Goal: Task Accomplishment & Management: Manage account settings

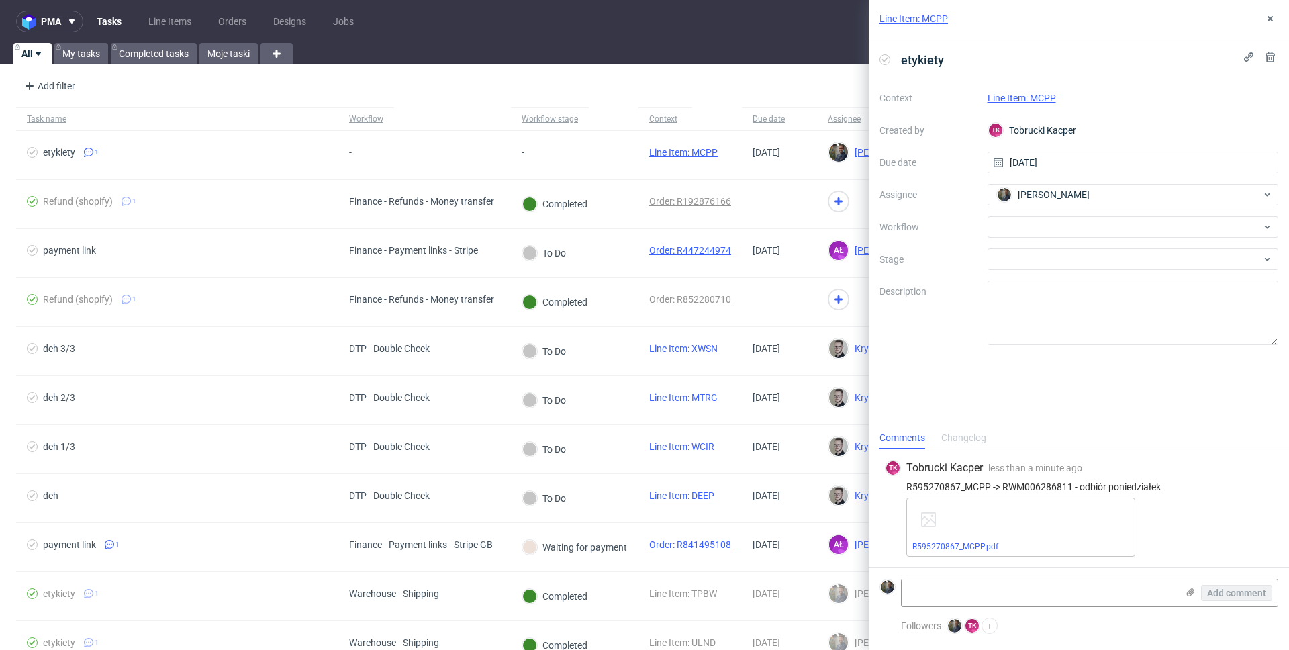
click at [912, 13] on link "Line Item: MCPP" at bounding box center [913, 18] width 68 height 13
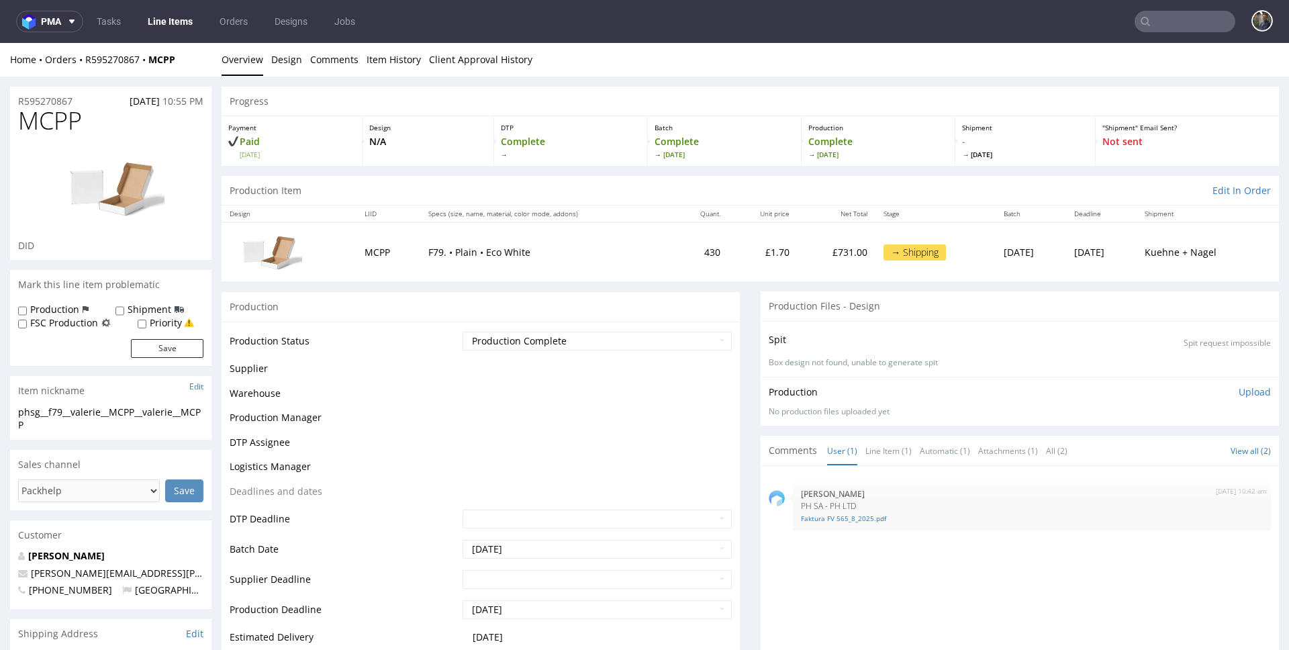
click at [43, 121] on span "MCPP" at bounding box center [50, 120] width 64 height 27
copy span "MCPP"
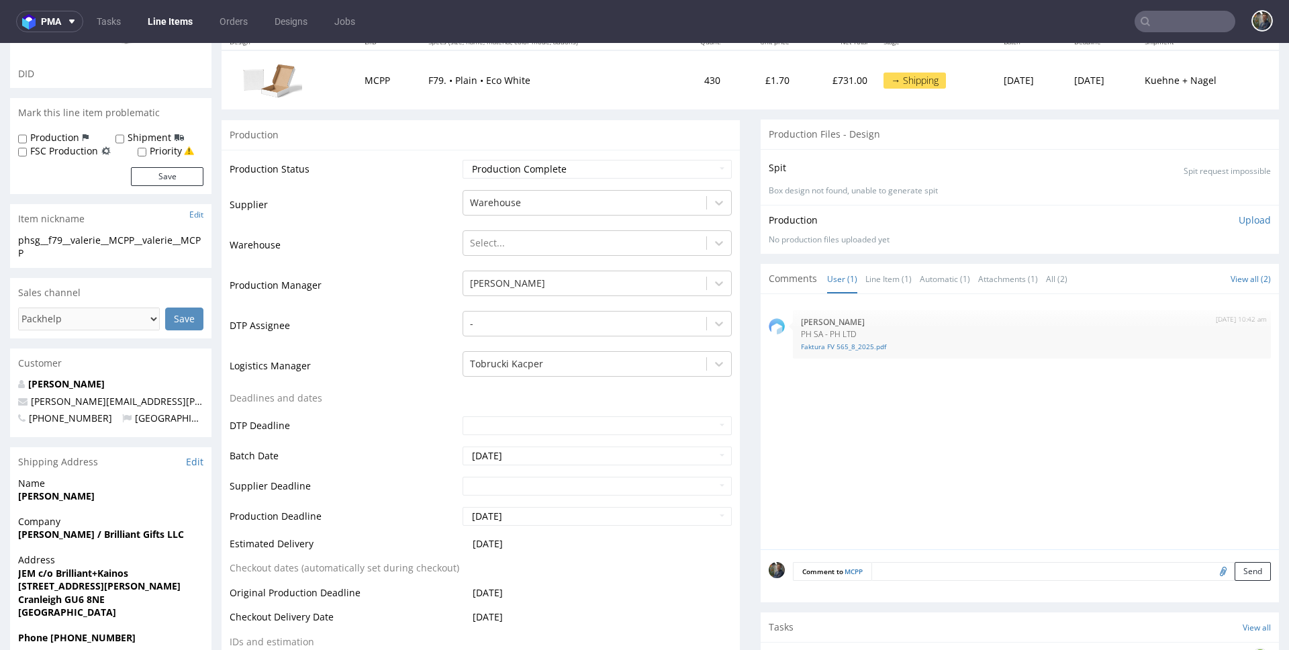
scroll to position [428, 0]
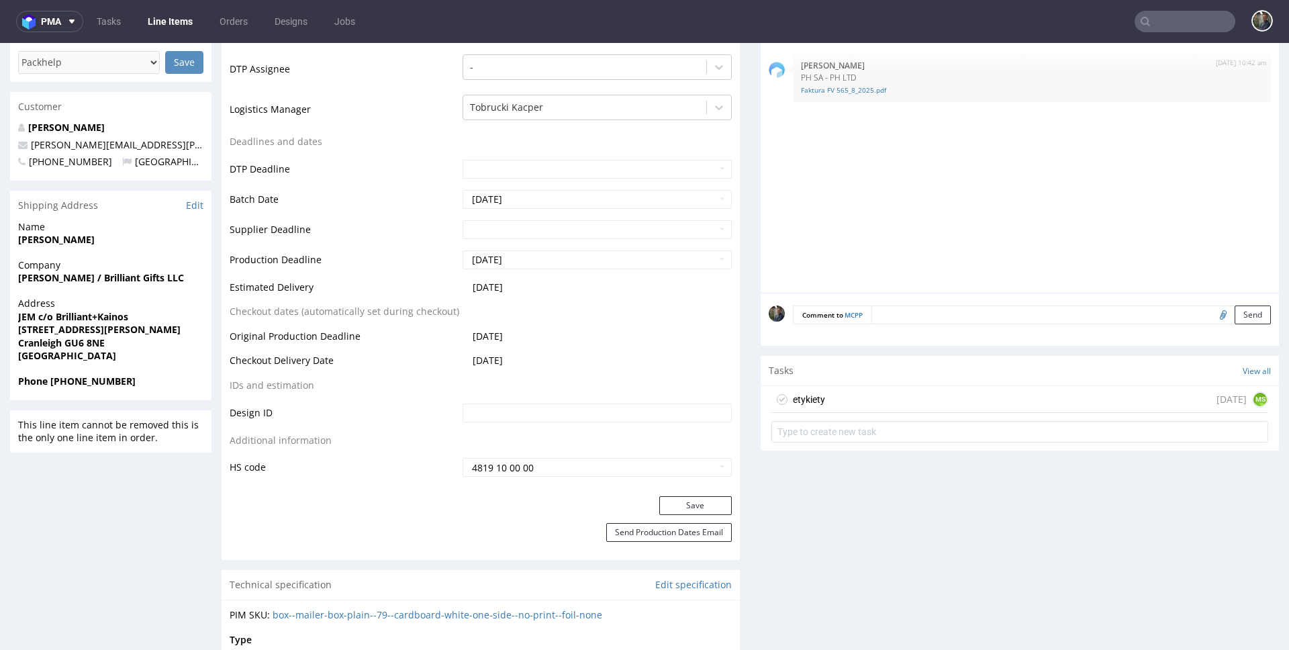
click at [824, 402] on div "etykiety today MS" at bounding box center [1019, 399] width 497 height 27
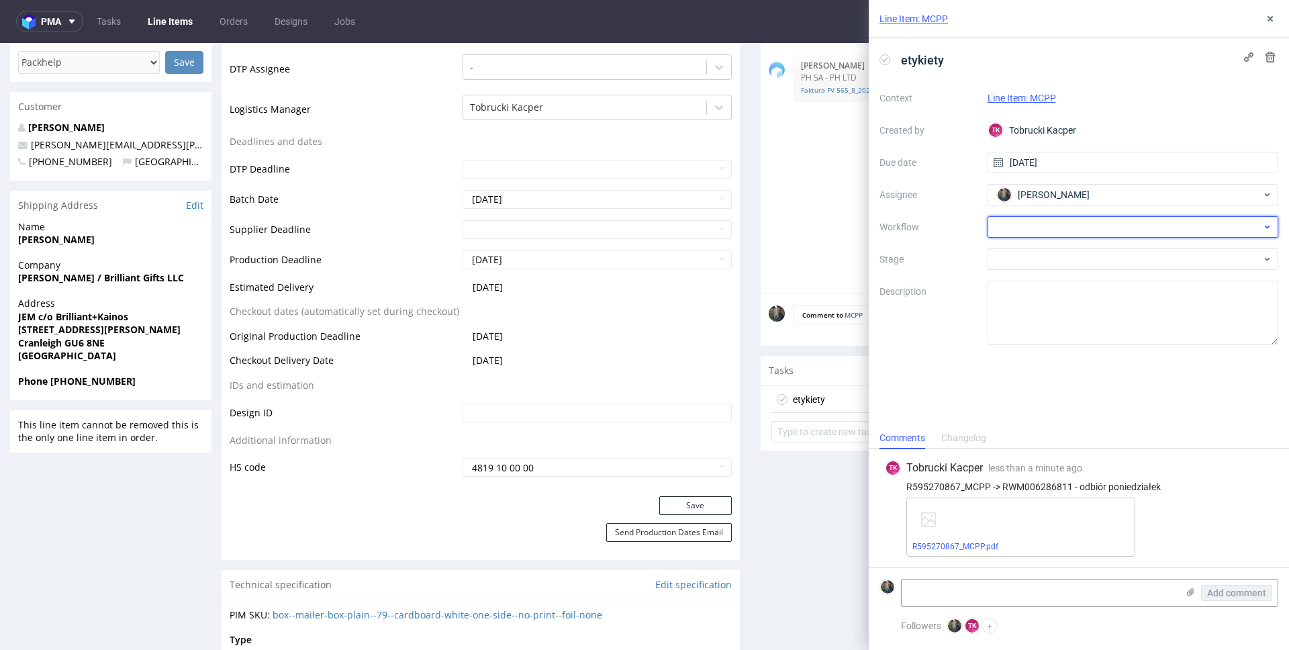
click at [1043, 224] on div at bounding box center [1132, 226] width 291 height 21
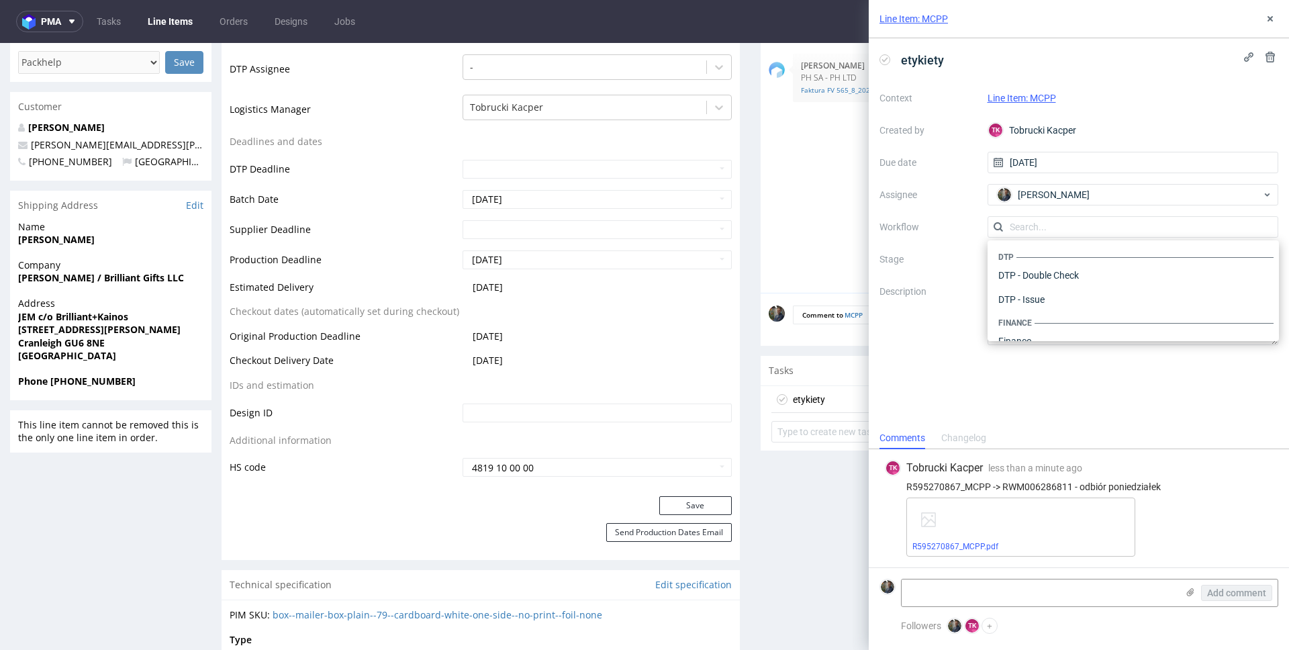
scroll to position [826, 0]
click at [1069, 322] on div "Warehouse - Shipping" at bounding box center [1133, 323] width 281 height 24
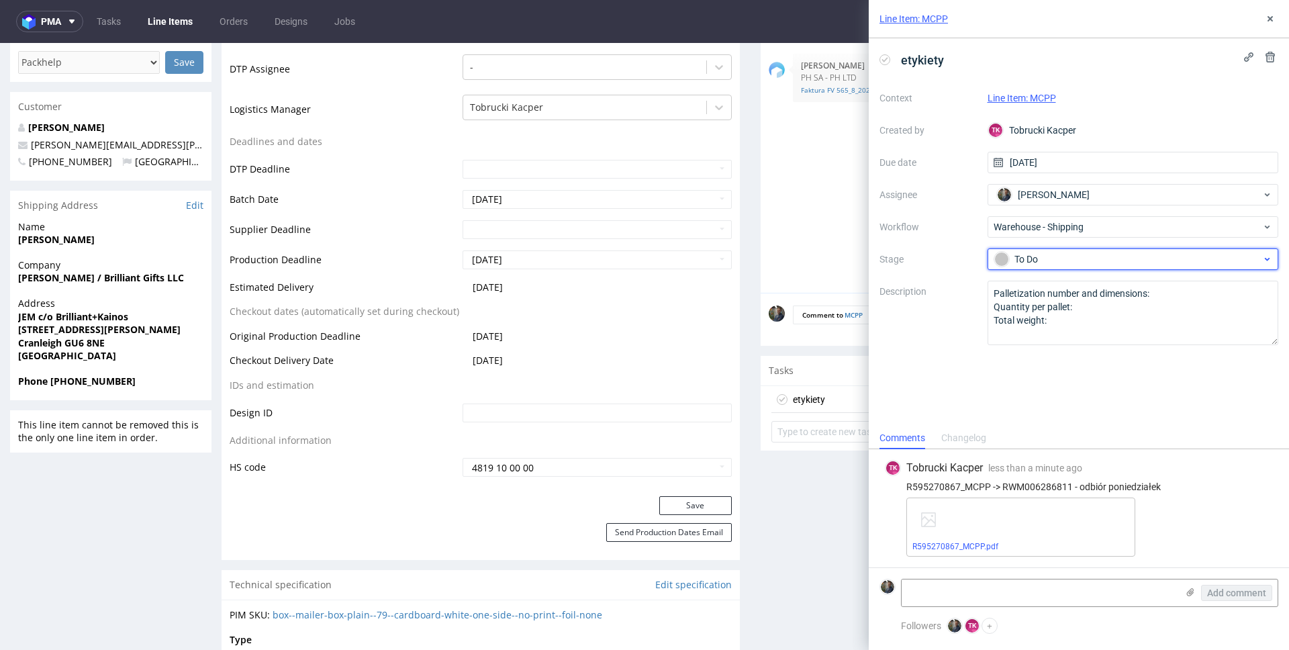
click at [1051, 252] on div "To Do" at bounding box center [1127, 259] width 267 height 15
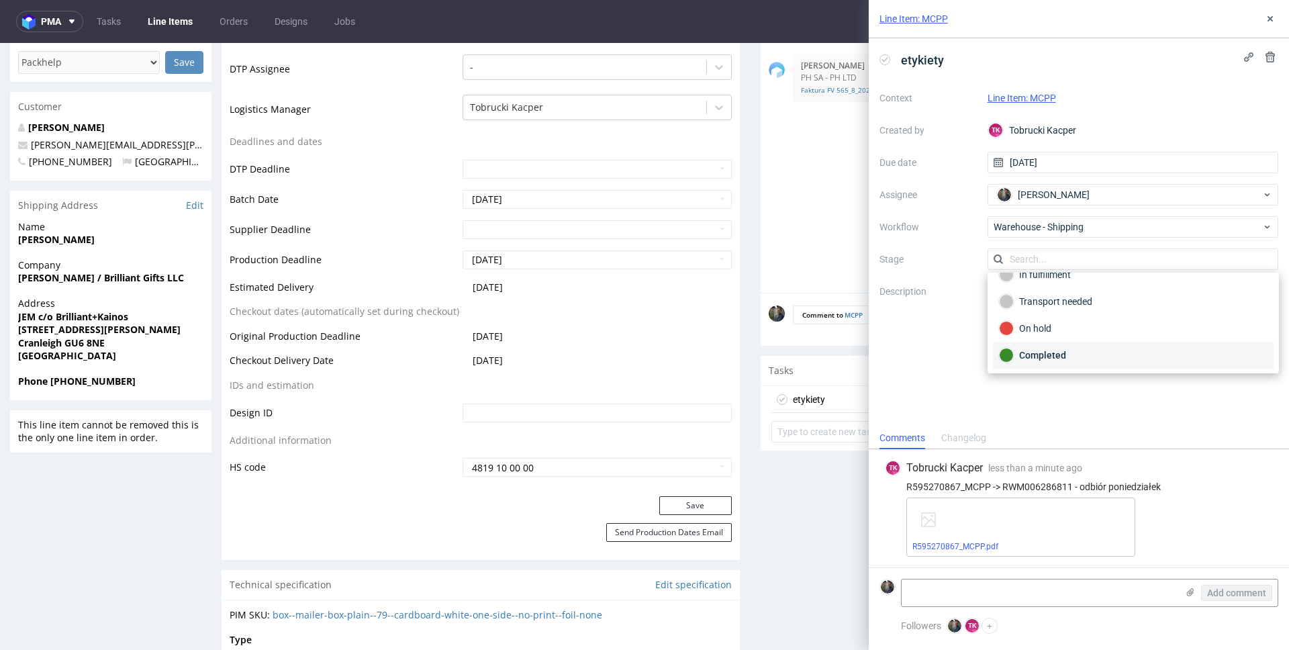
scroll to position [71, 0]
click at [1050, 345] on div "Completed" at bounding box center [1133, 354] width 281 height 27
click at [1045, 387] on div "etykiety Context Line Item: MCPP Created by TK Tobrucki Kacper Due date 14/08/2…" at bounding box center [1079, 232] width 420 height 389
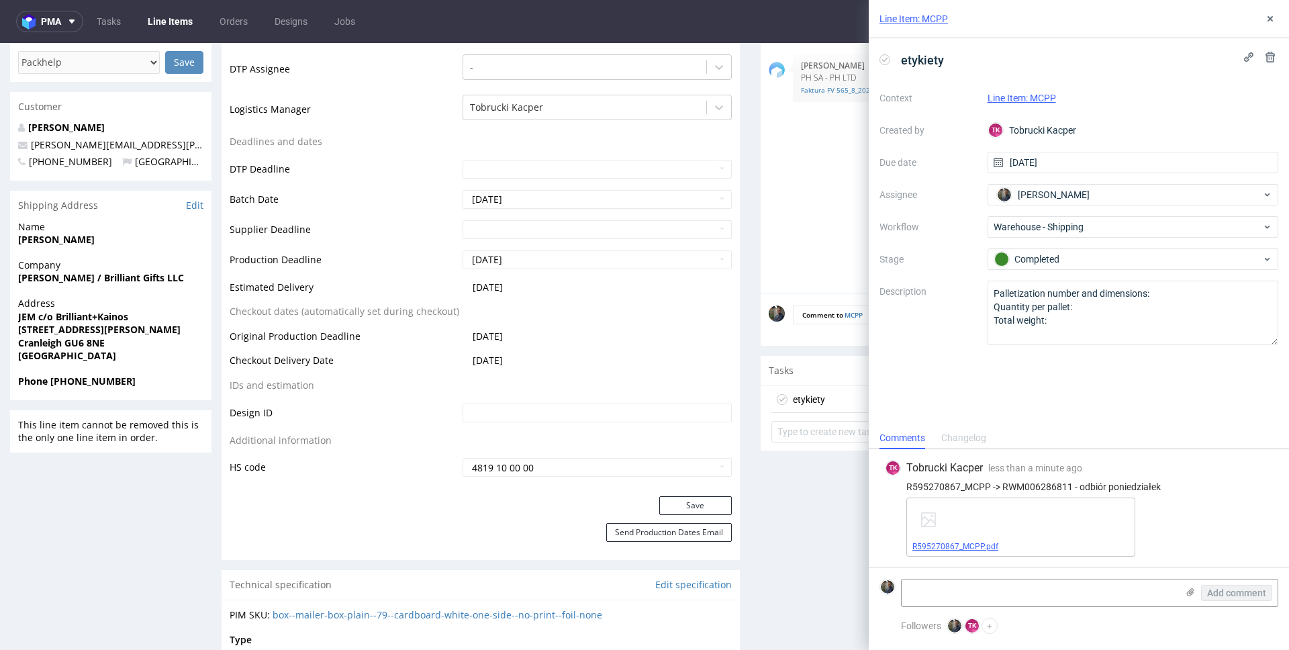
click at [973, 548] on link "R595270867_MCPP.pdf" at bounding box center [955, 546] width 86 height 9
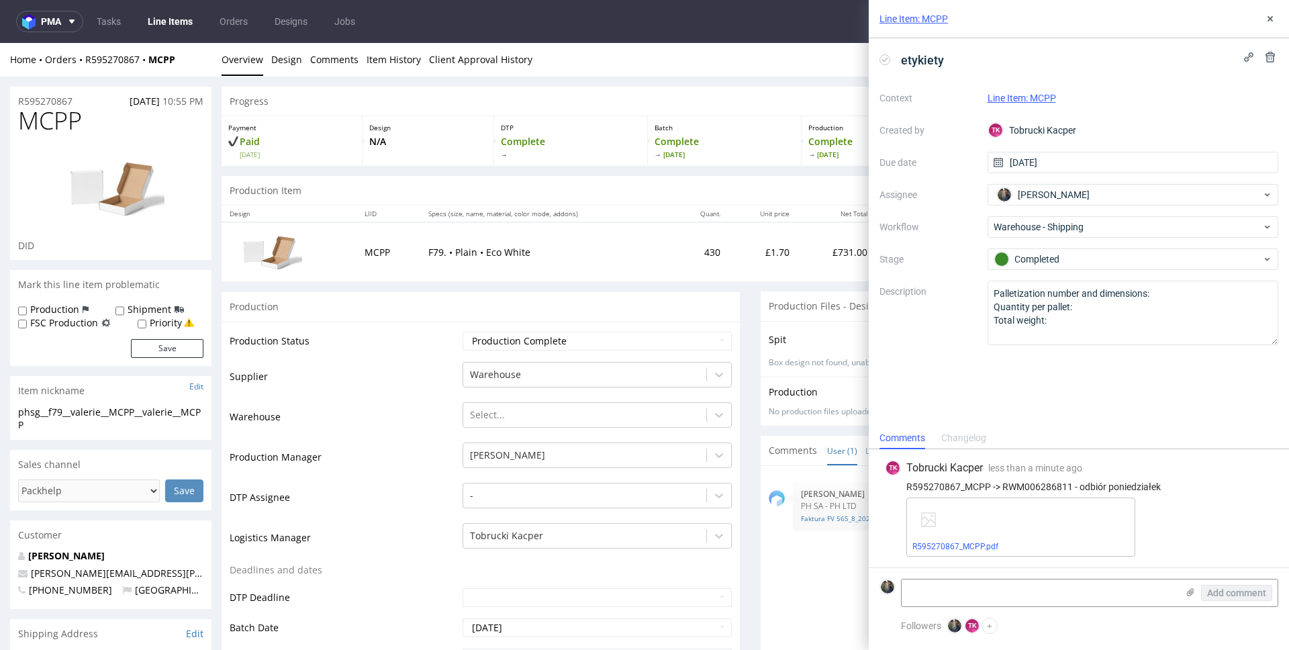
click at [45, 124] on span "MCPP" at bounding box center [50, 120] width 64 height 27
copy span "MCPP"
click at [979, 370] on div "etykiety Context Line Item: MCPP Created by TK Tobrucki Kacper Due date 14/08/2…" at bounding box center [1079, 232] width 420 height 389
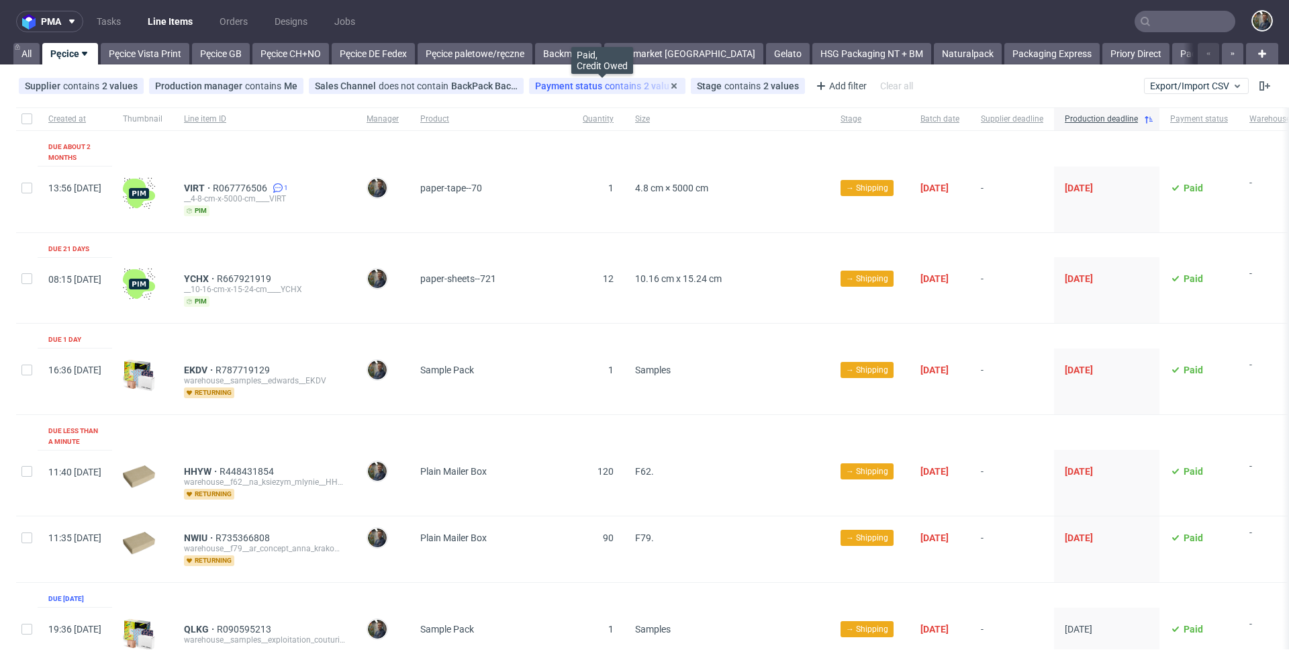
click at [596, 89] on span "Payment status" at bounding box center [570, 86] width 70 height 11
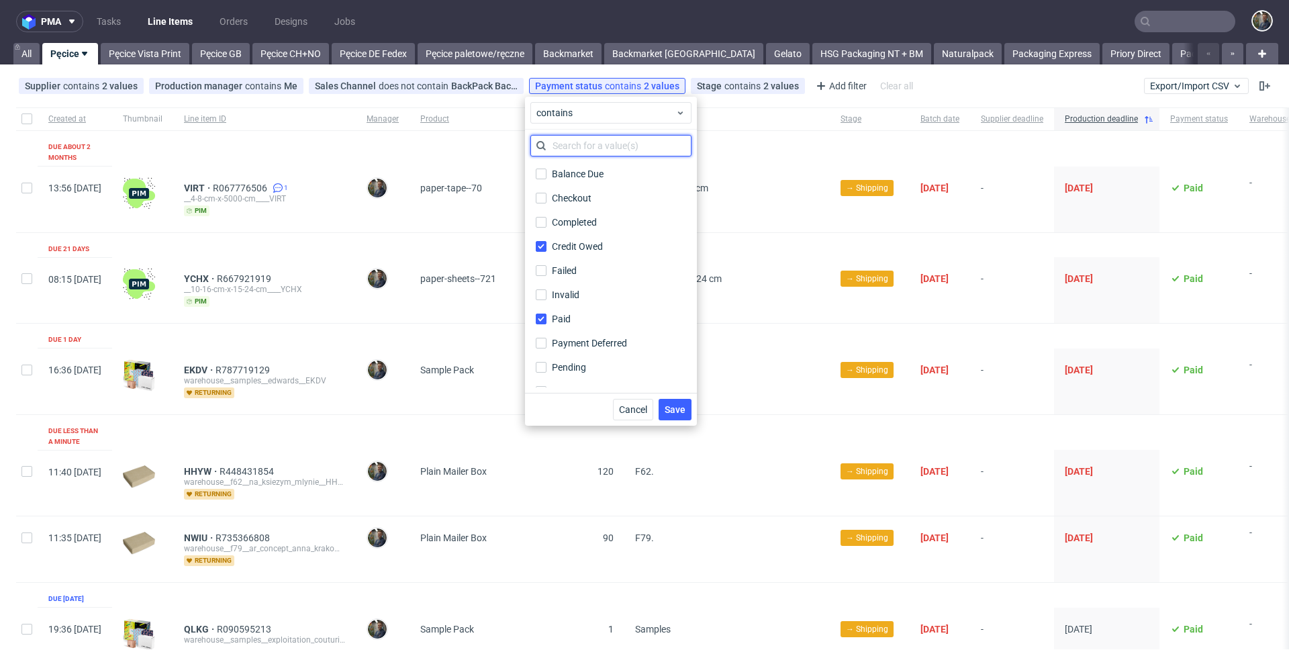
click at [598, 143] on input "text" at bounding box center [610, 145] width 161 height 21
click at [546, 338] on input "Payment Deferred" at bounding box center [541, 343] width 11 height 11
checkbox input "true"
click at [687, 408] on button "Save" at bounding box center [675, 409] width 33 height 21
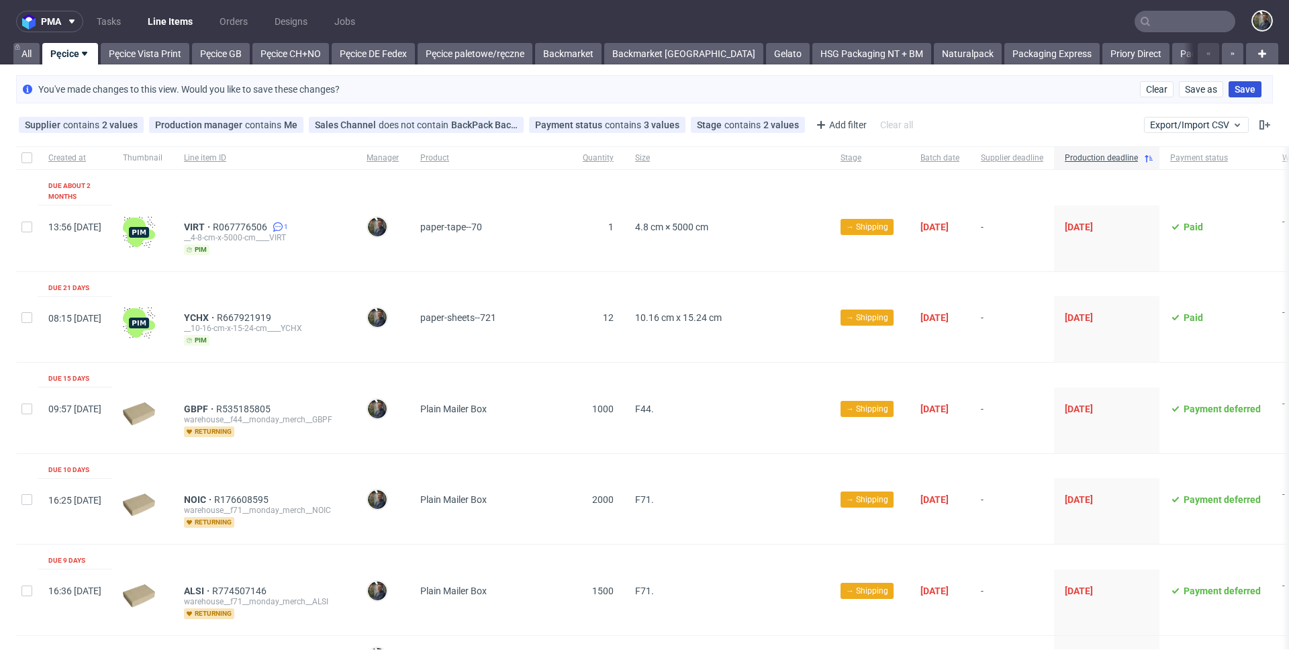
click at [1235, 88] on span "Save" at bounding box center [1245, 89] width 21 height 9
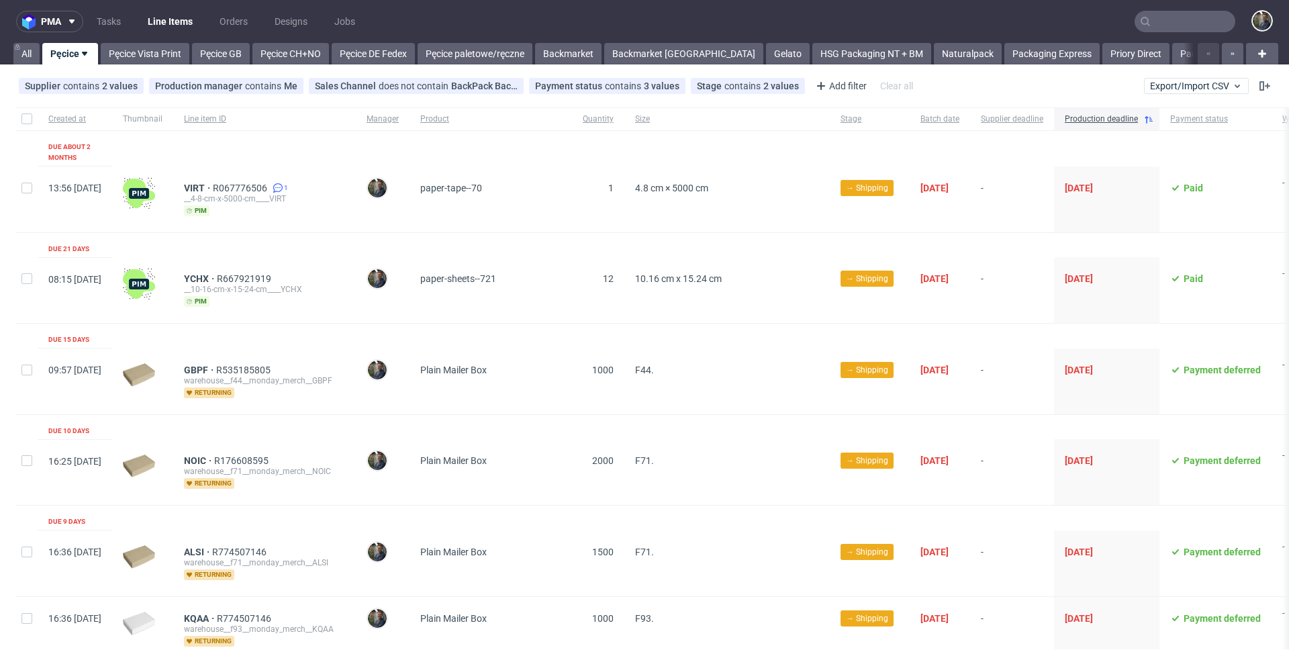
click at [800, 183] on span "4.8 cm × 5000 cm" at bounding box center [727, 200] width 184 height 34
click at [25, 115] on input "checkbox" at bounding box center [26, 118] width 11 height 11
checkbox input "true"
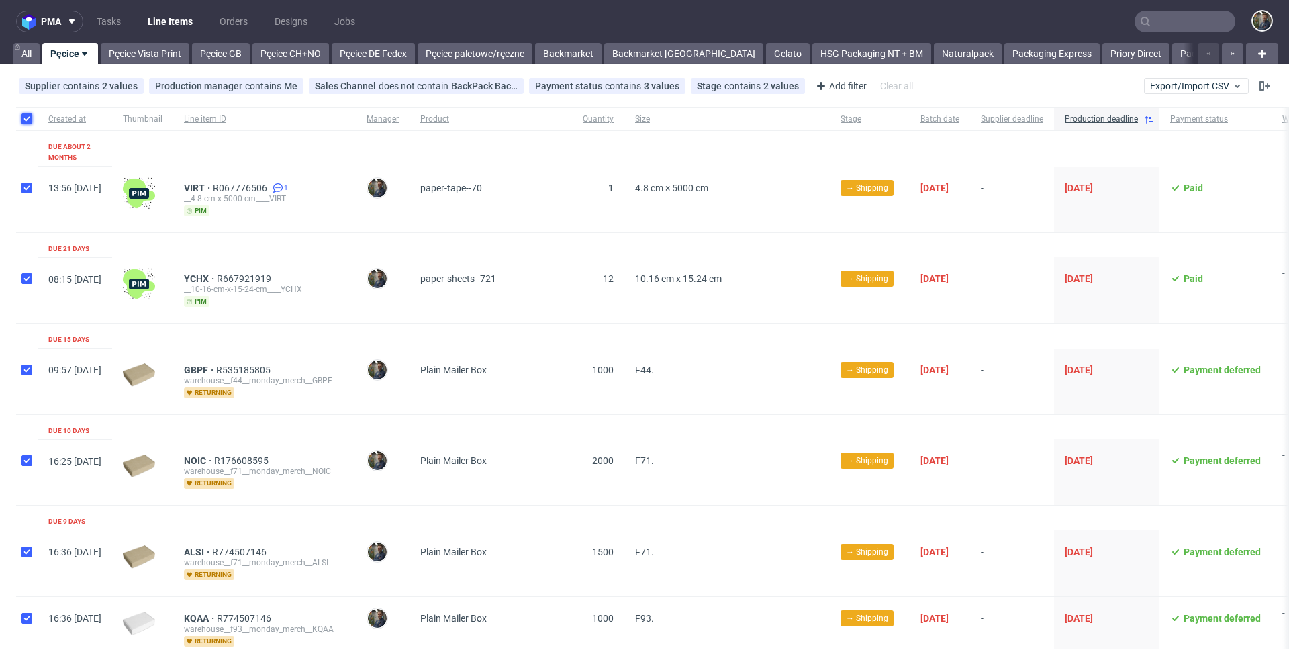
checkbox input "true"
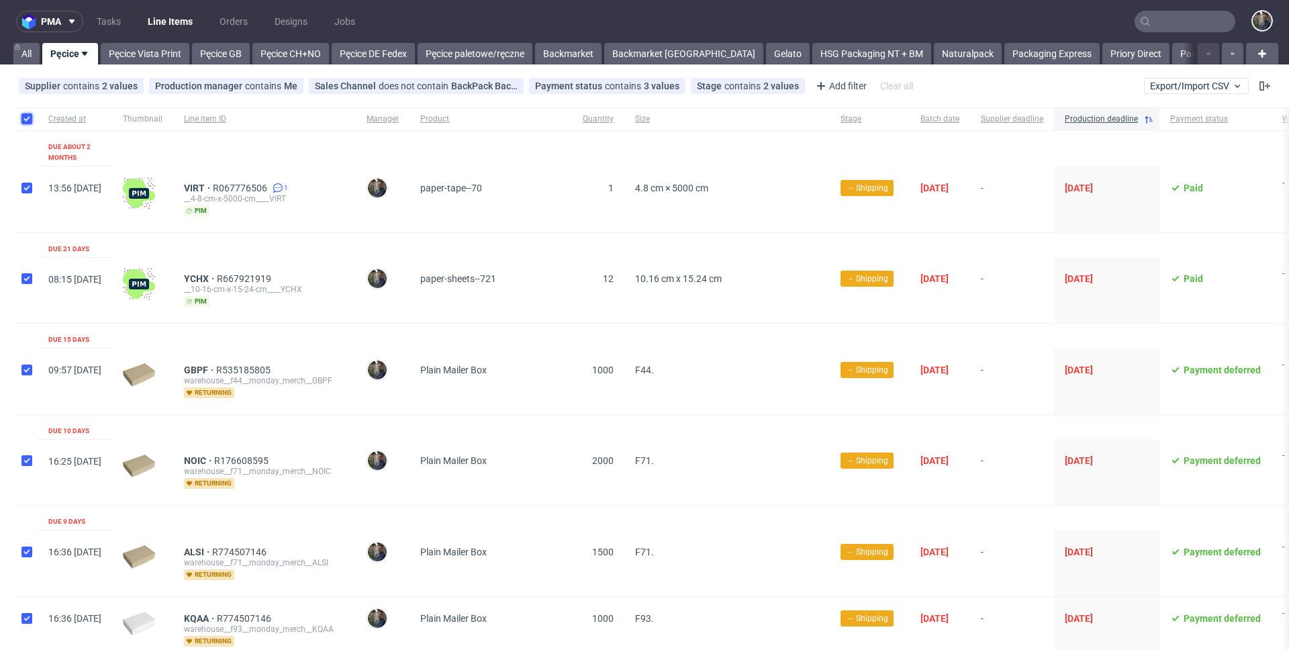
checkbox input "true"
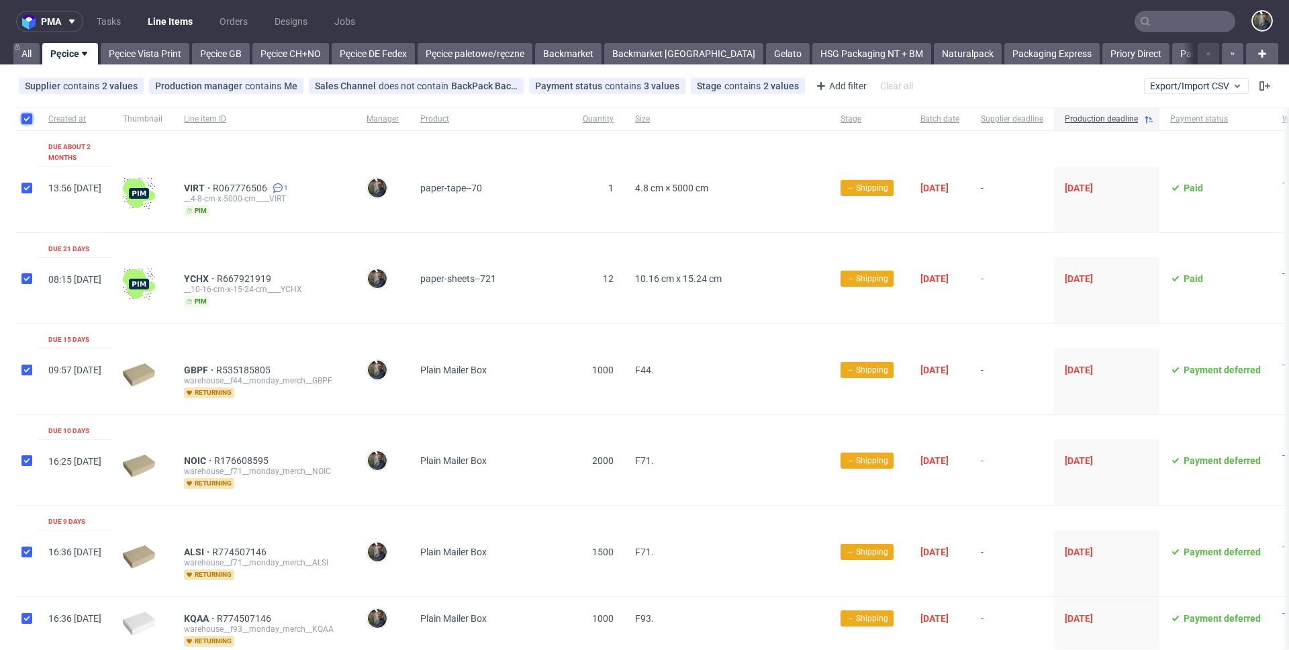
checkbox input "true"
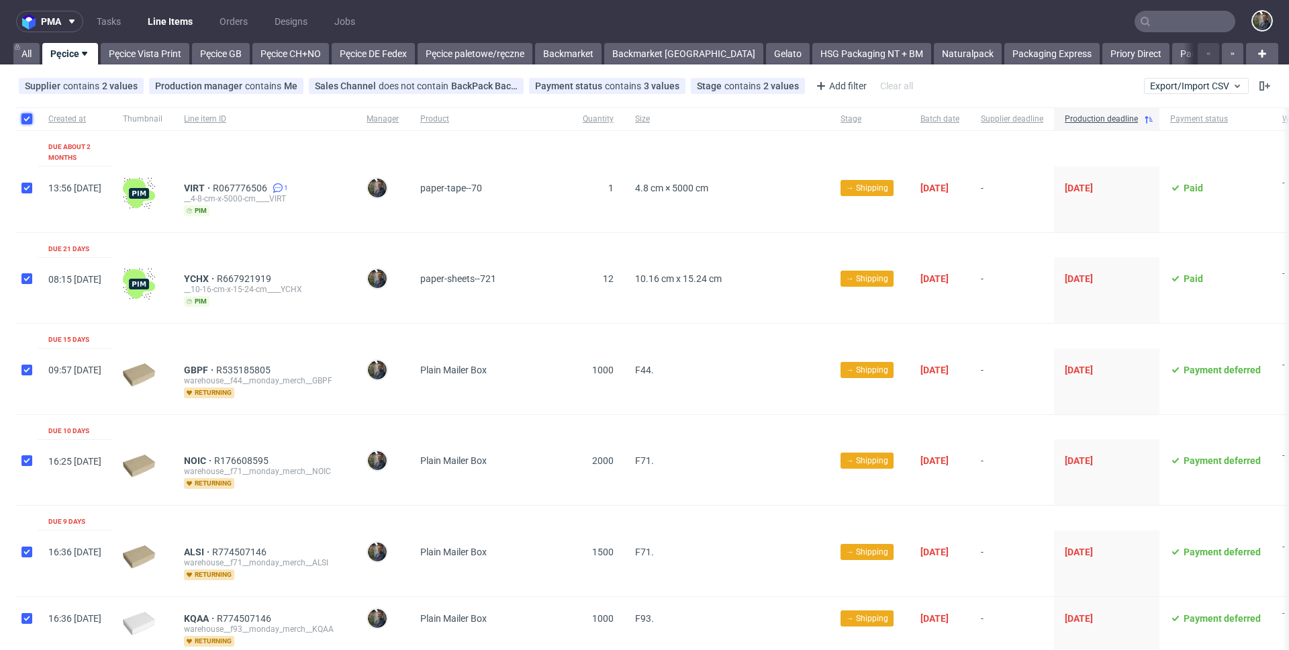
checkbox input "true"
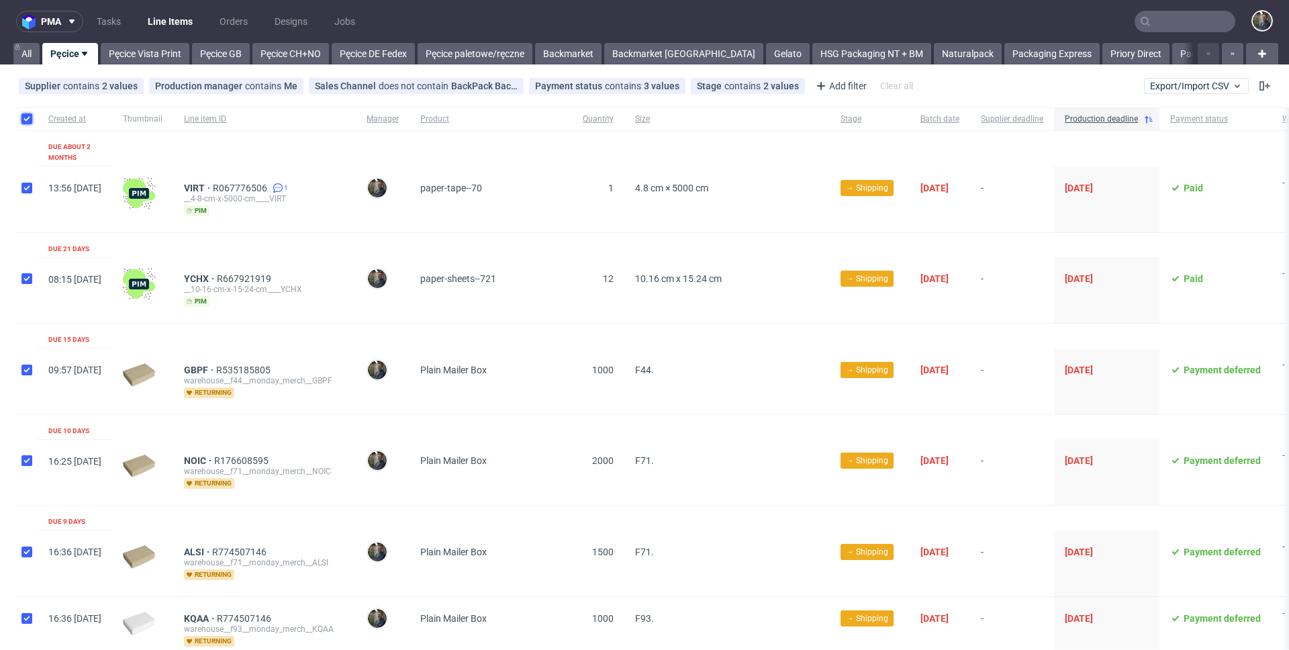
checkbox input "true"
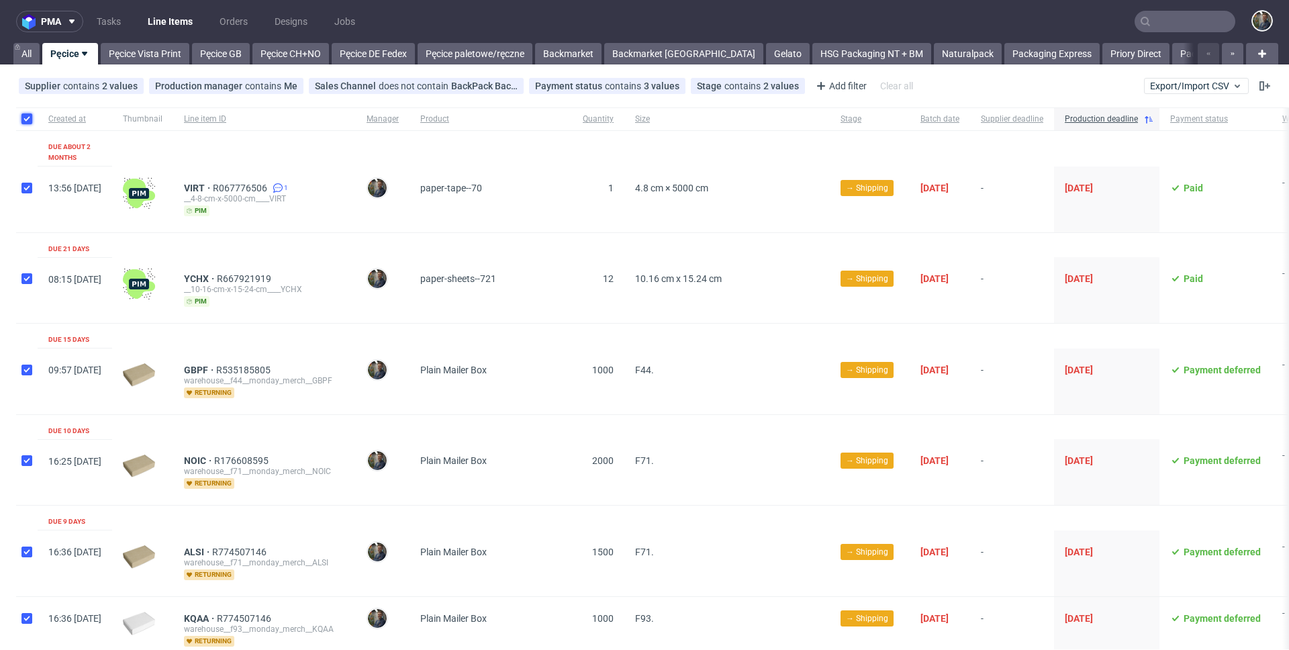
checkbox input "true"
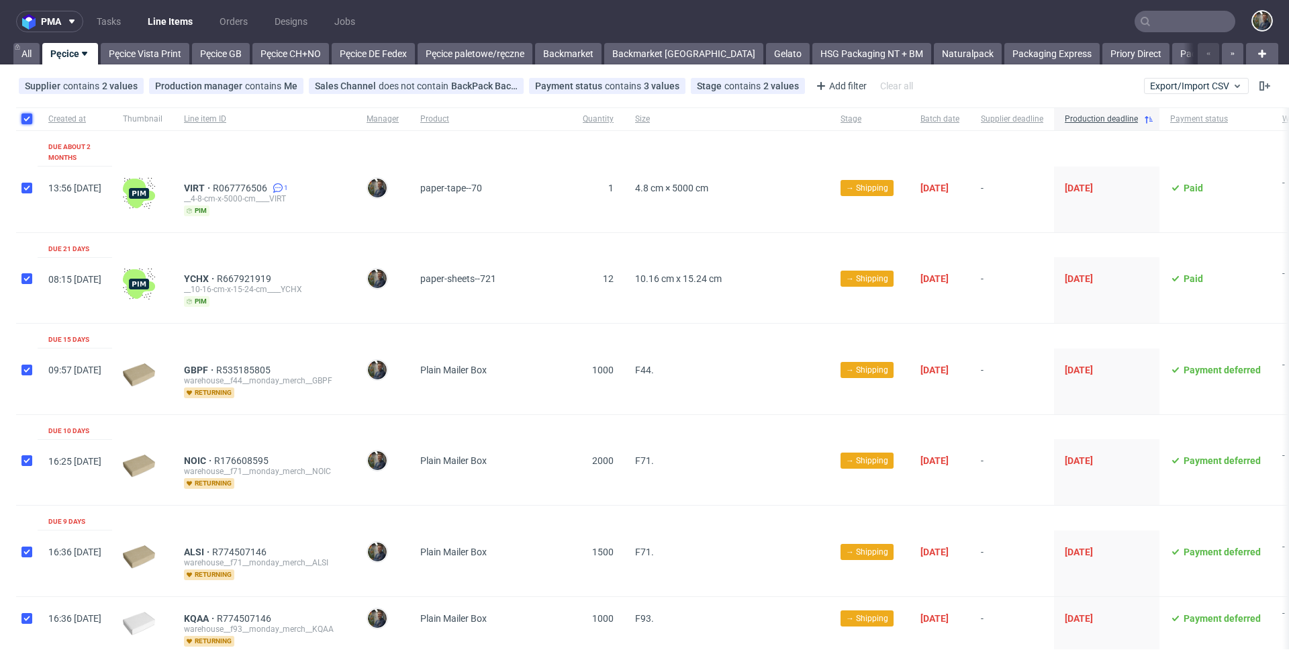
checkbox input "true"
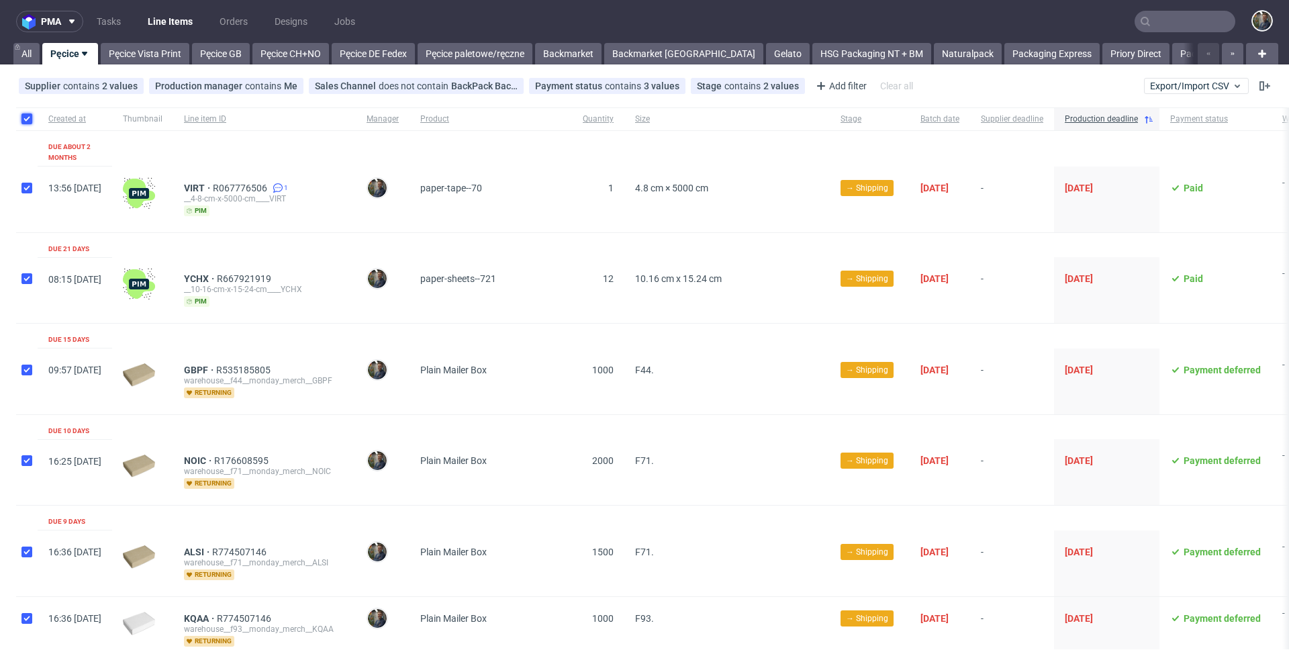
checkbox input "true"
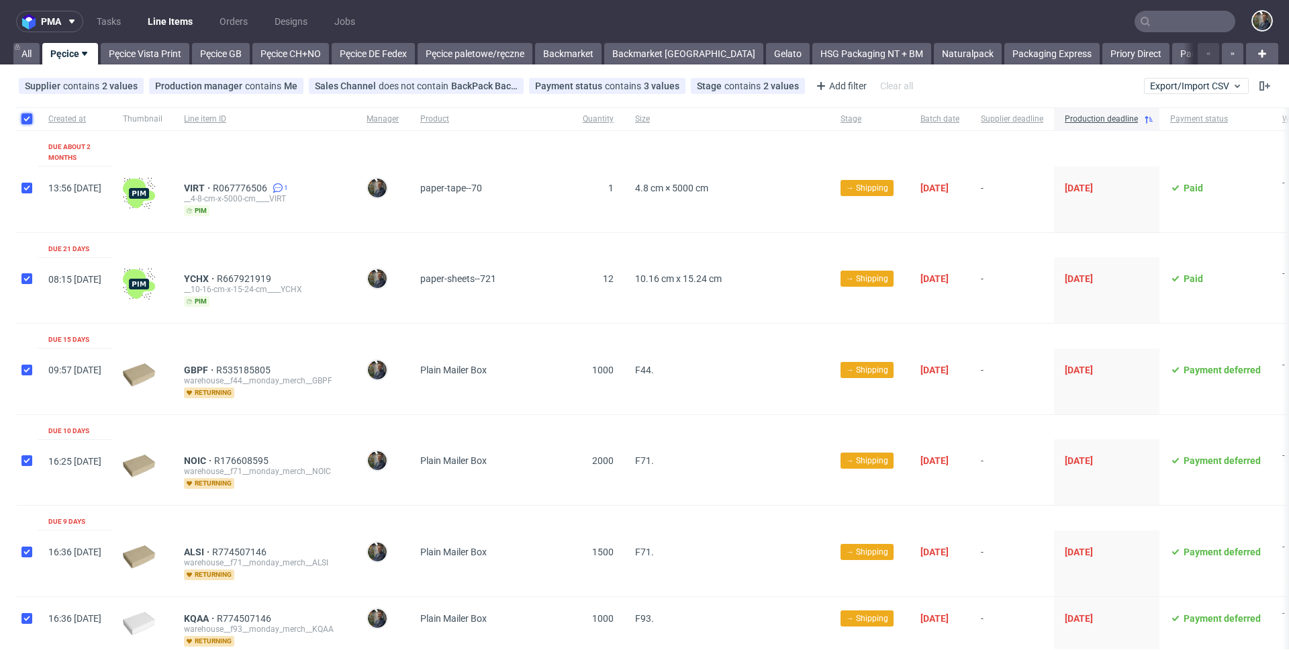
checkbox input "true"
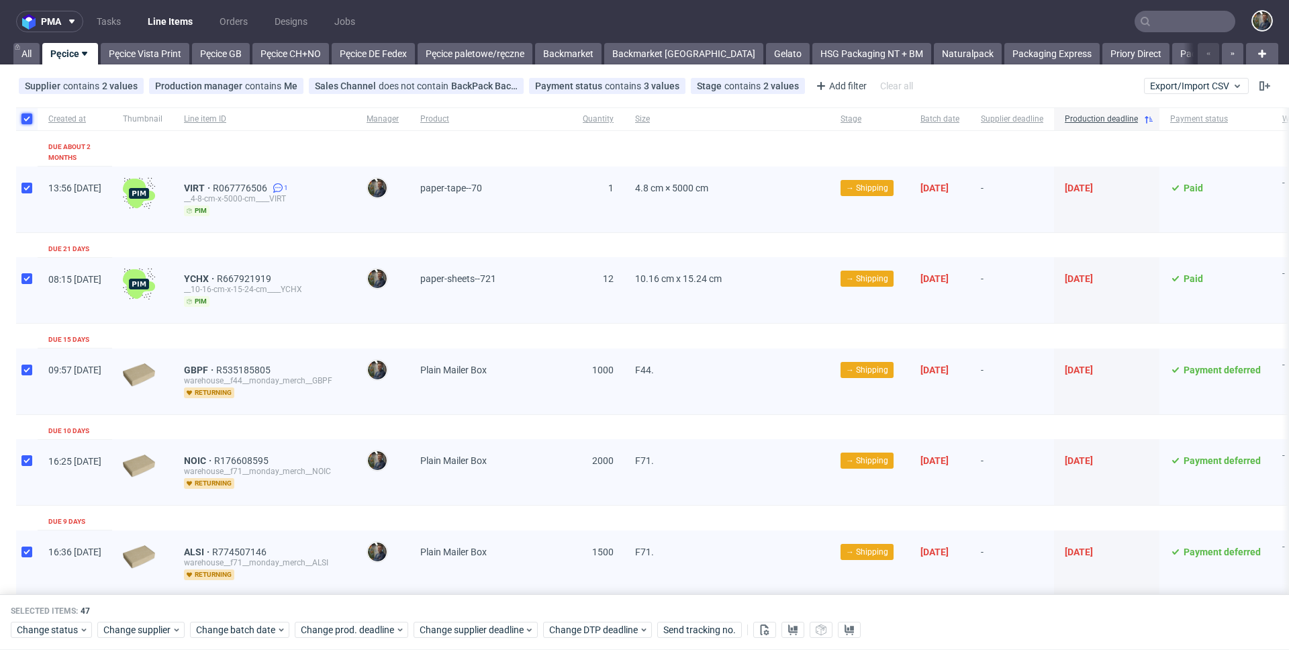
click at [26, 116] on input "checkbox" at bounding box center [26, 118] width 11 height 11
checkbox input "false"
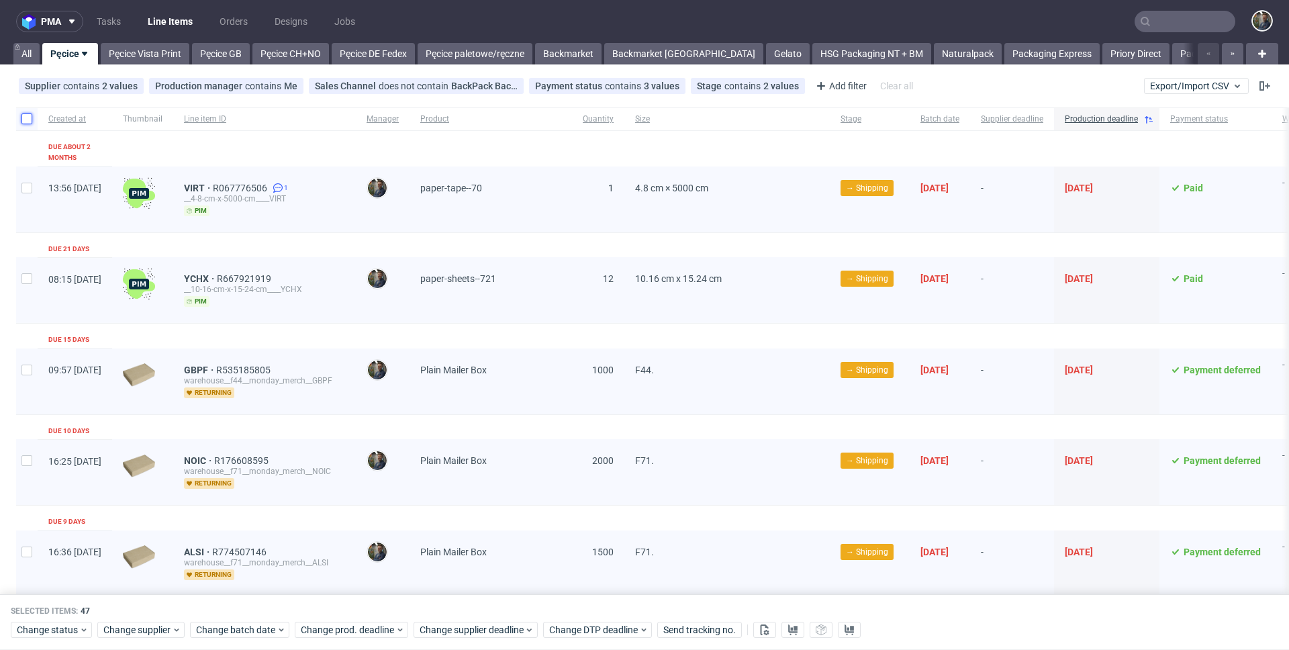
checkbox input "false"
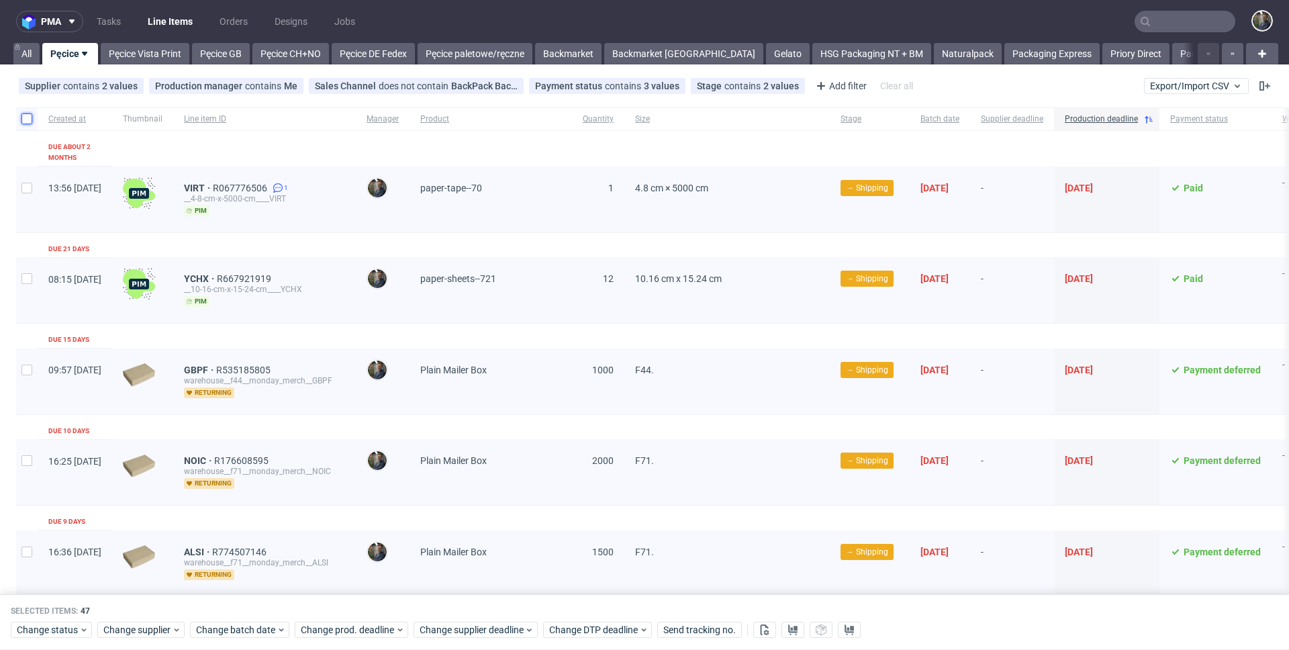
checkbox input "false"
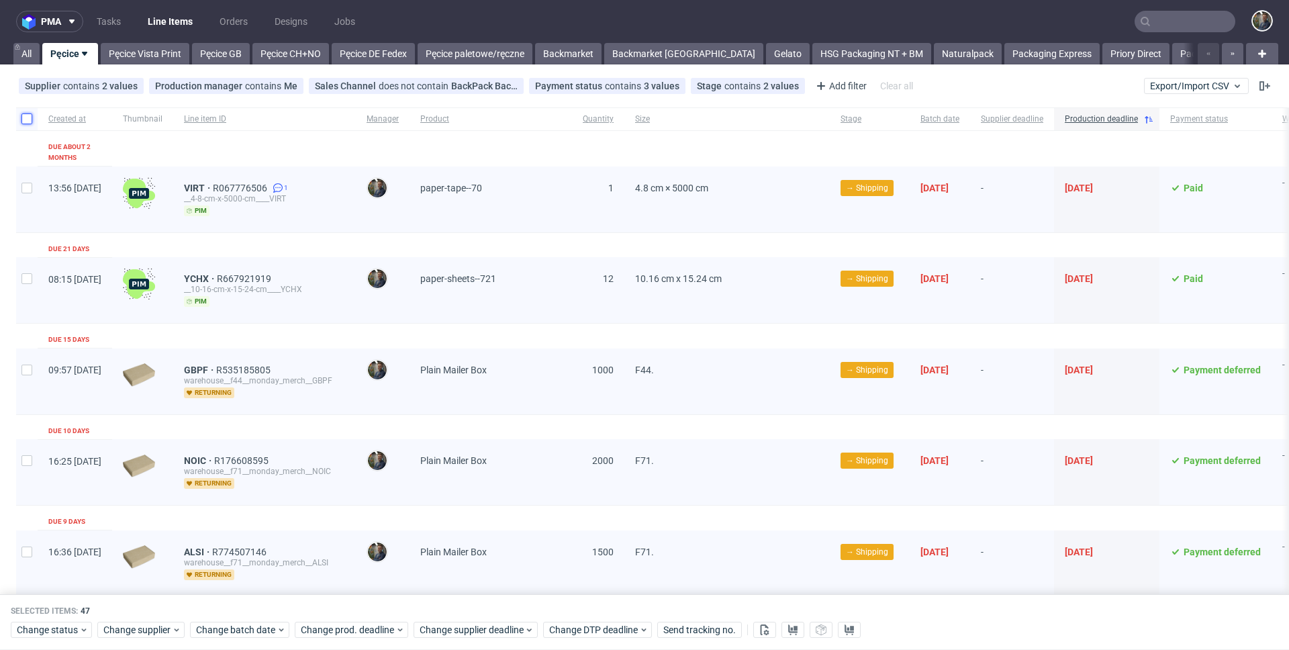
checkbox input "false"
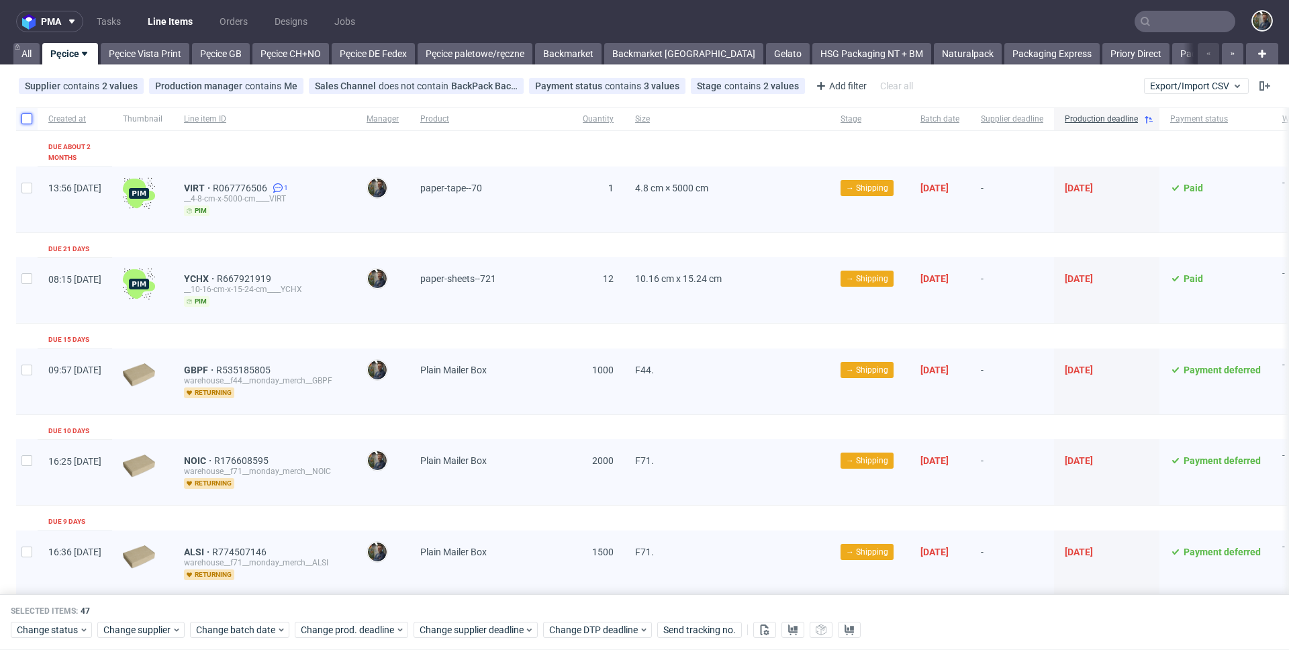
checkbox input "false"
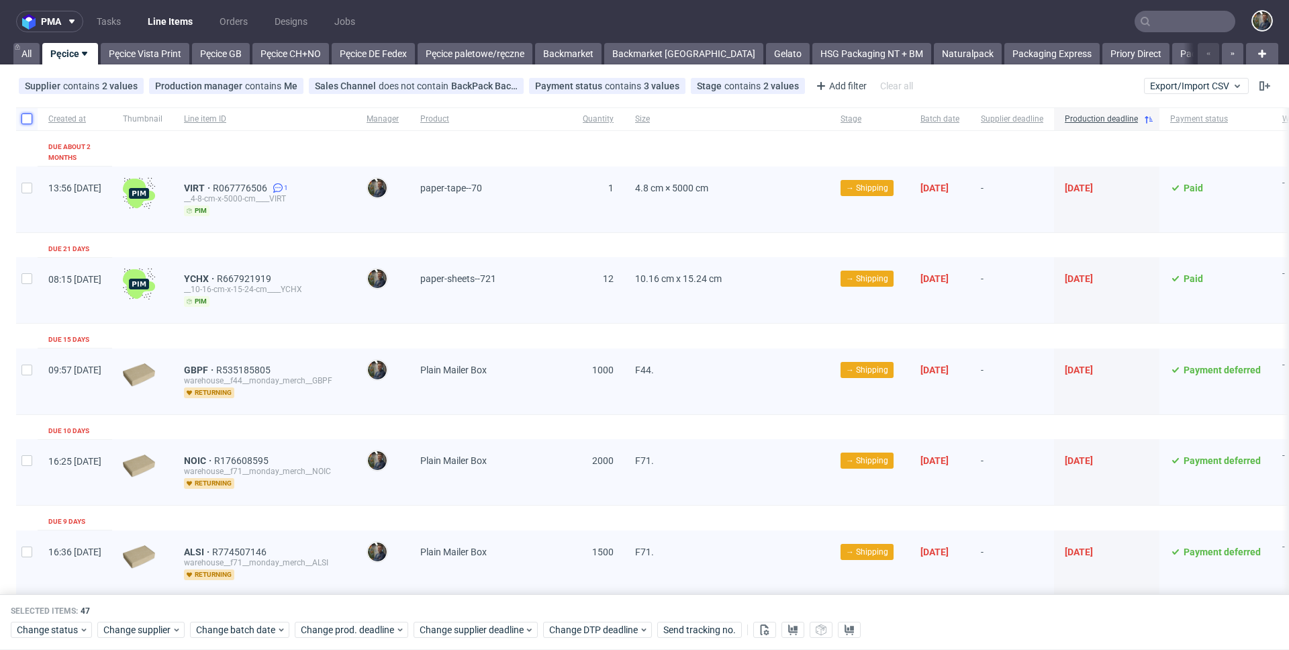
checkbox input "false"
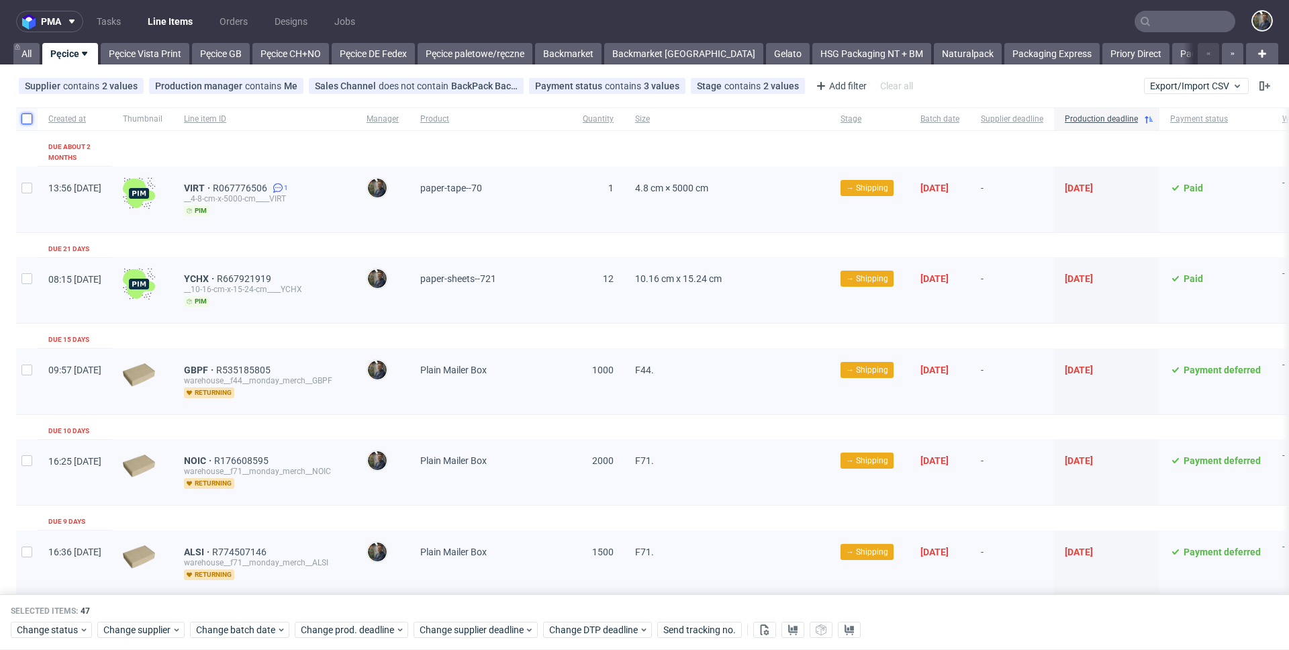
checkbox input "false"
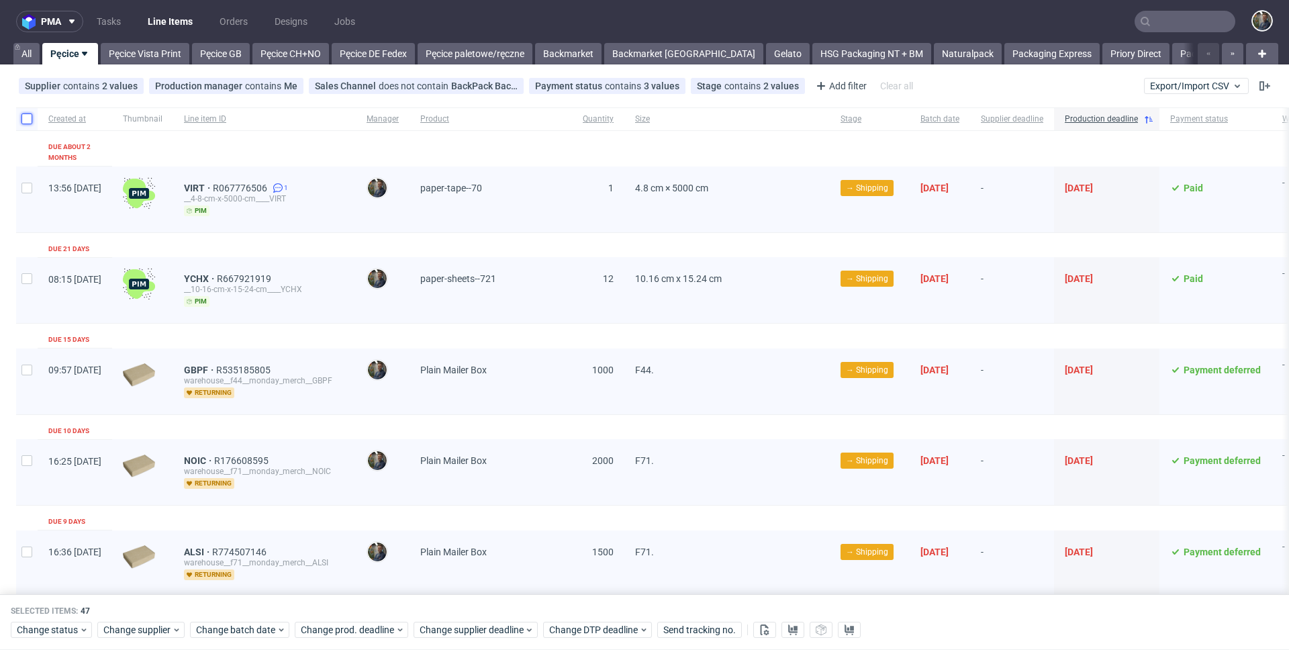
checkbox input "false"
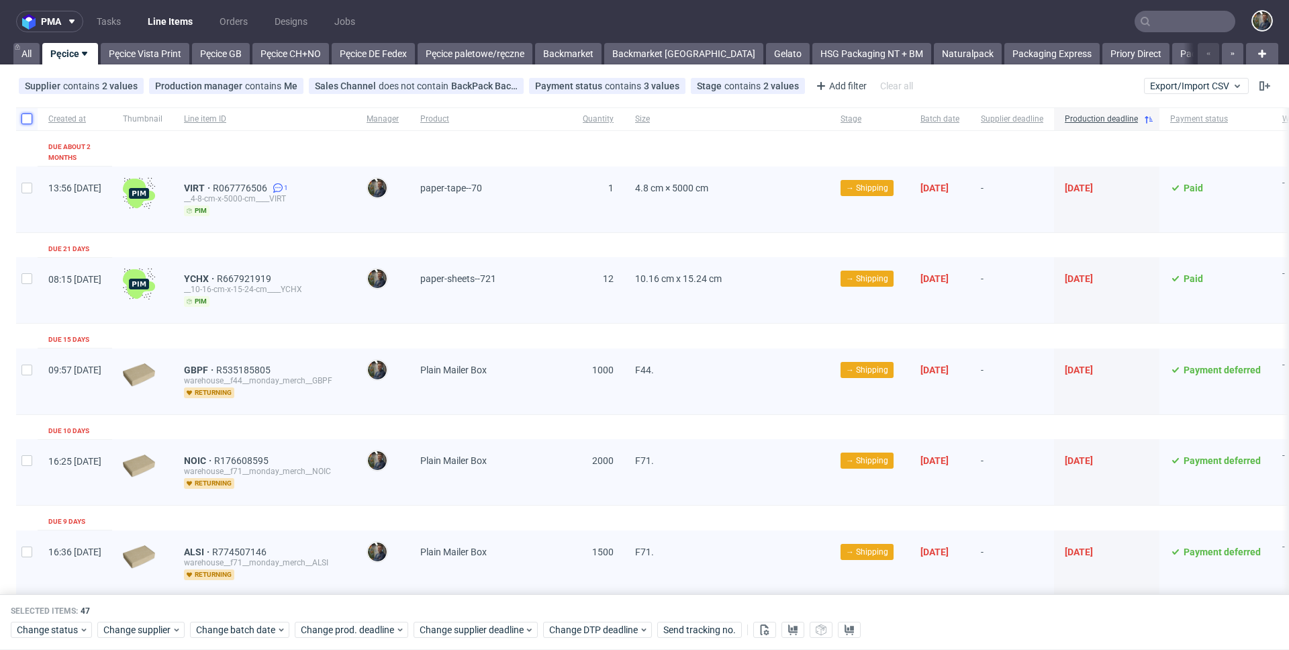
checkbox input "false"
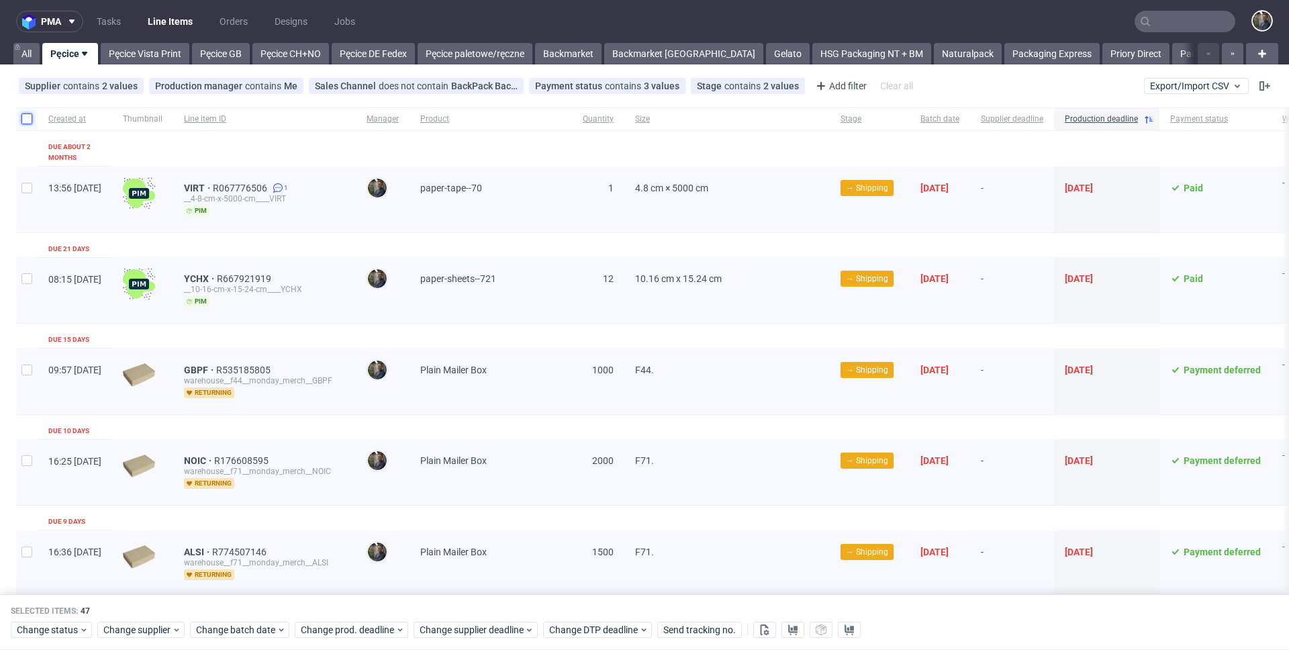
checkbox input "false"
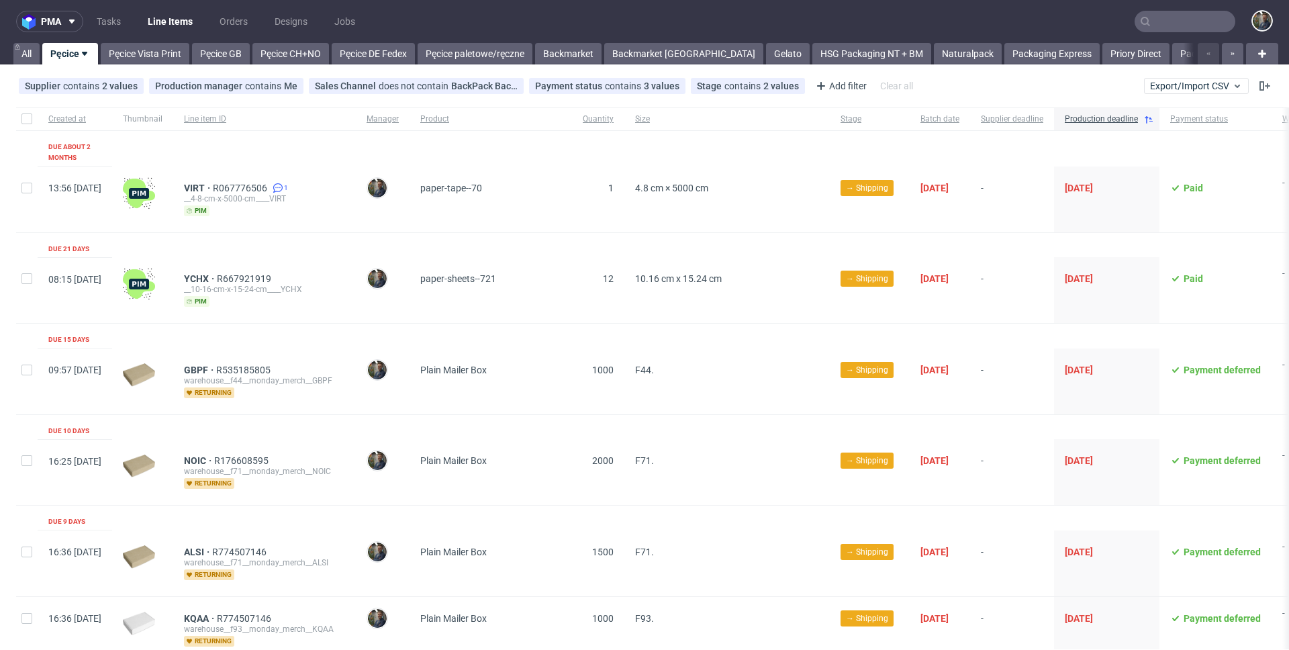
scroll to position [1045, 0]
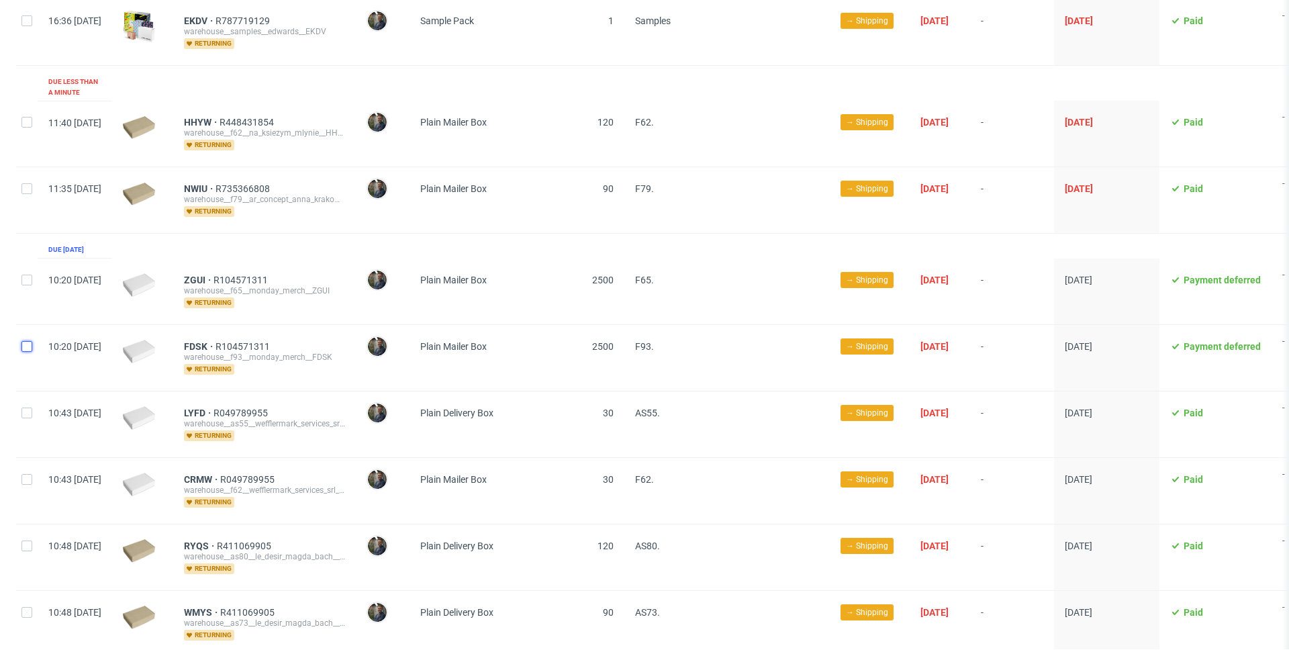
click at [31, 341] on input "checkbox" at bounding box center [26, 346] width 11 height 11
checkbox input "true"
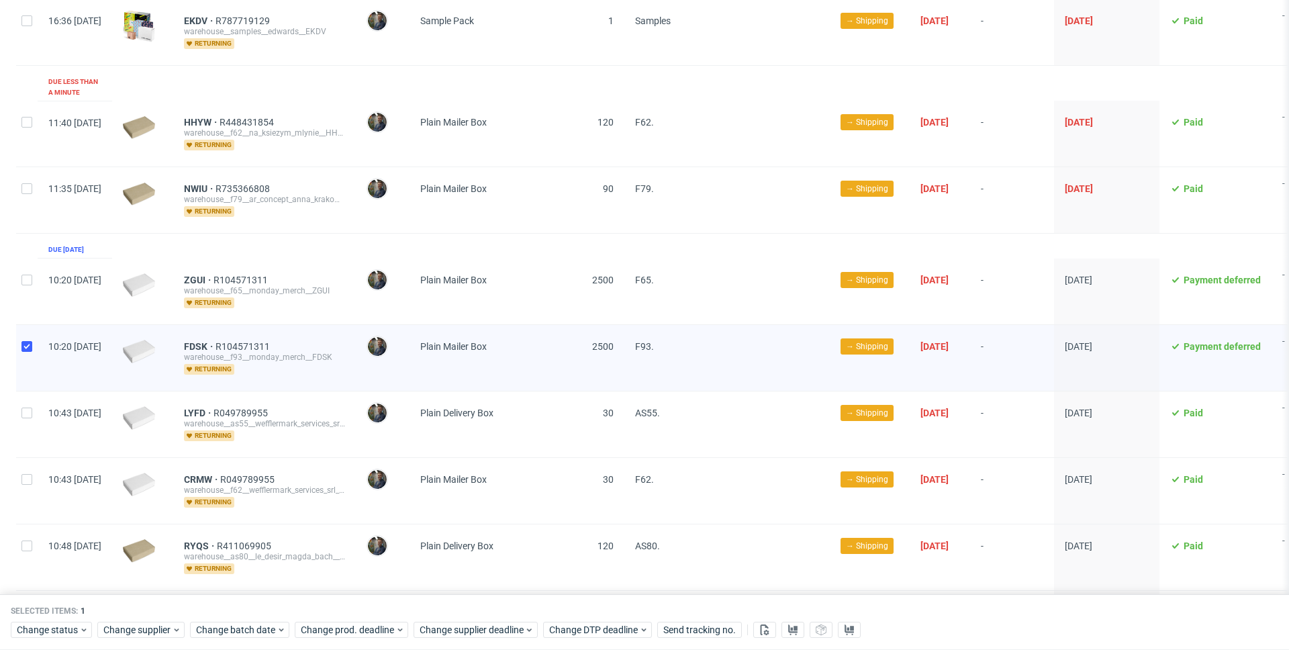
scroll to position [2924, 0]
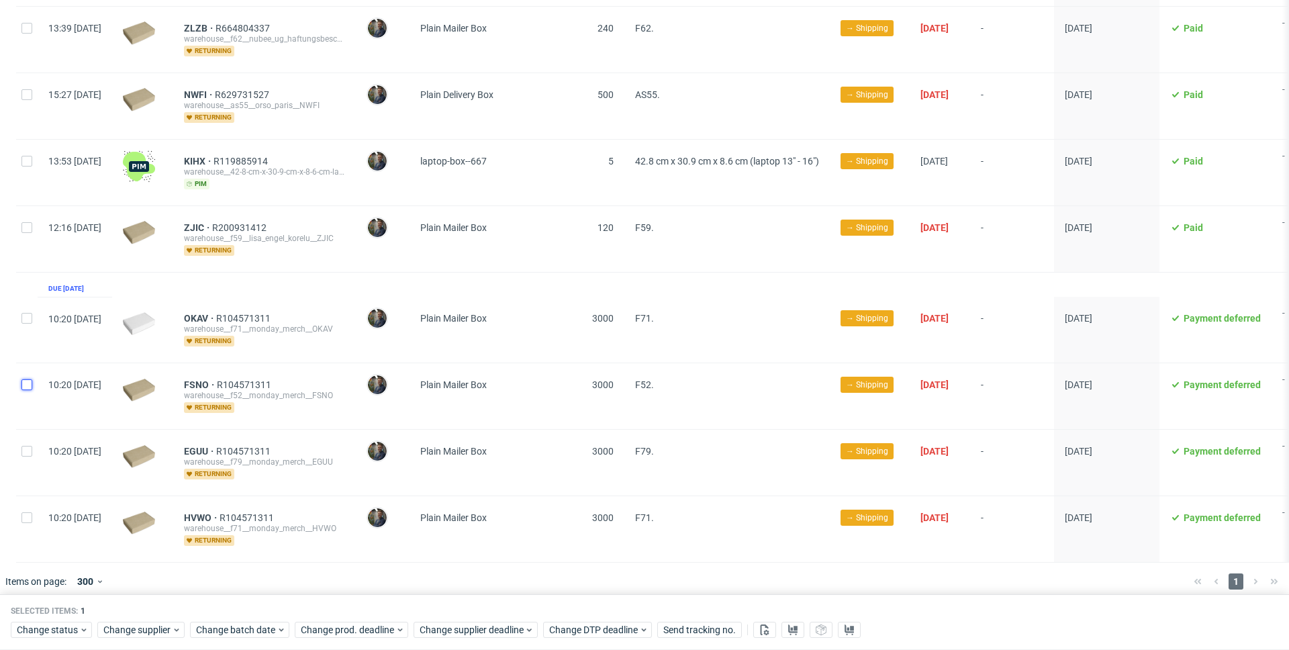
click at [28, 379] on input "checkbox" at bounding box center [26, 384] width 11 height 11
checkbox input "true"
click at [24, 446] on input "checkbox" at bounding box center [26, 451] width 11 height 11
checkbox input "true"
click at [26, 512] on input "checkbox" at bounding box center [26, 517] width 11 height 11
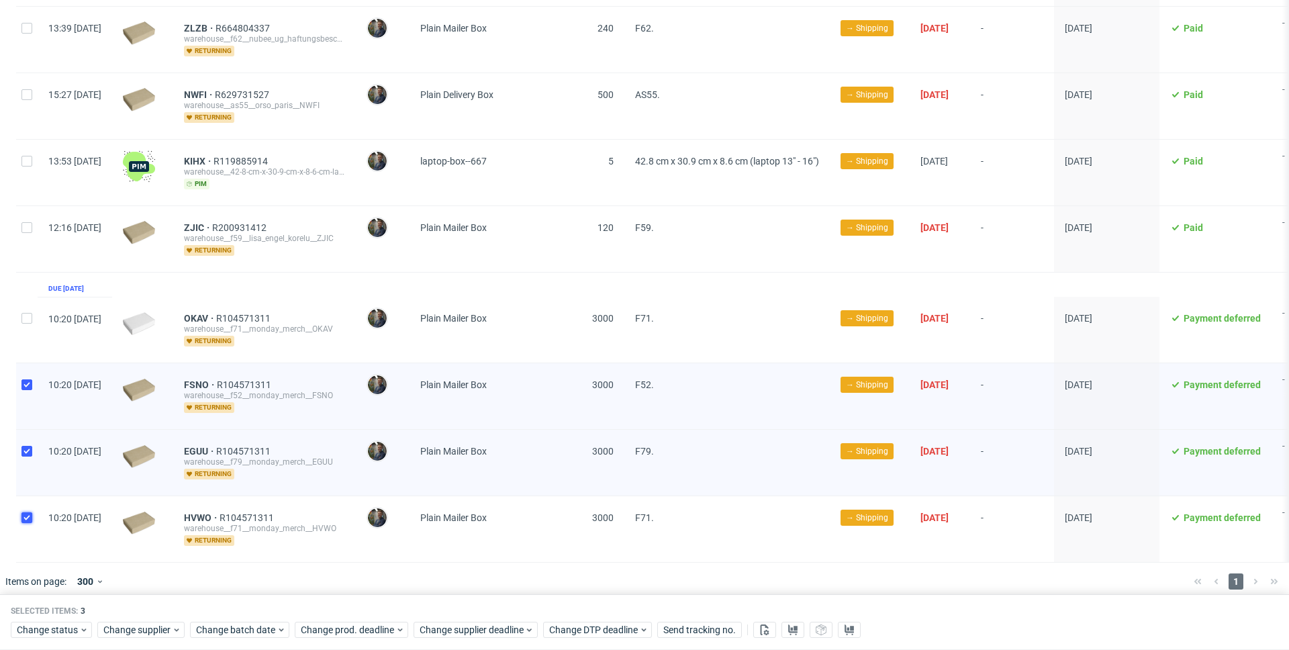
checkbox input "true"
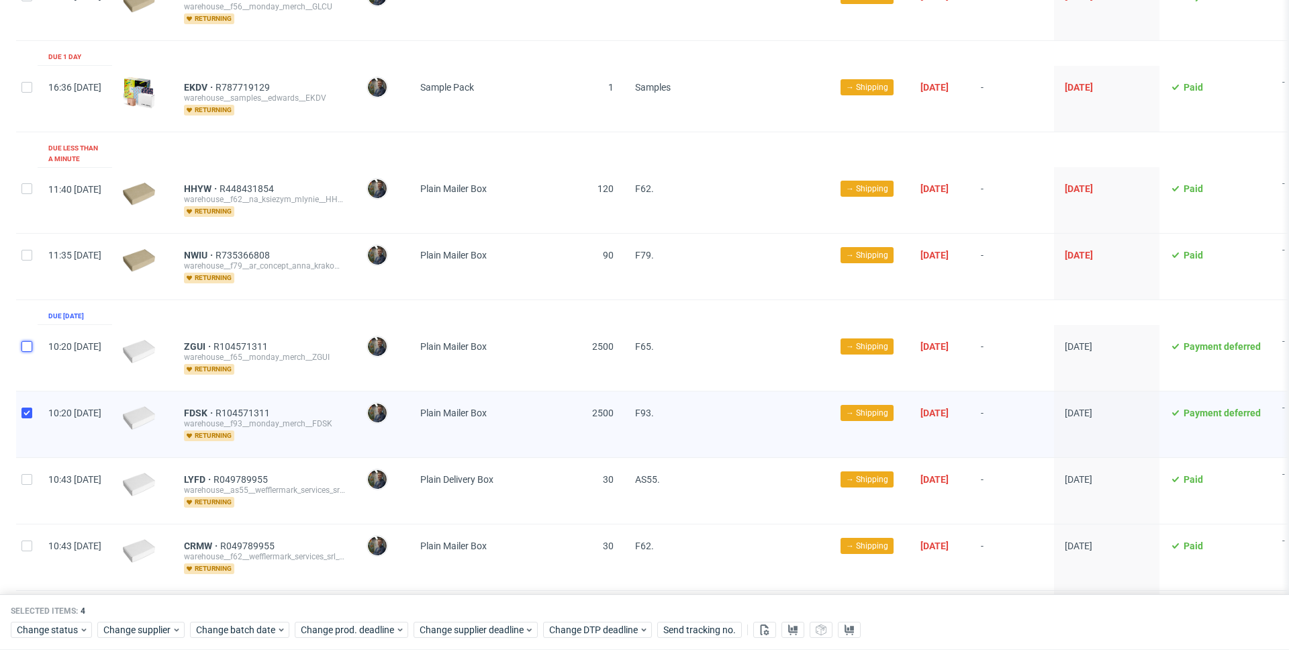
click at [26, 341] on input "checkbox" at bounding box center [26, 346] width 11 height 11
checkbox input "true"
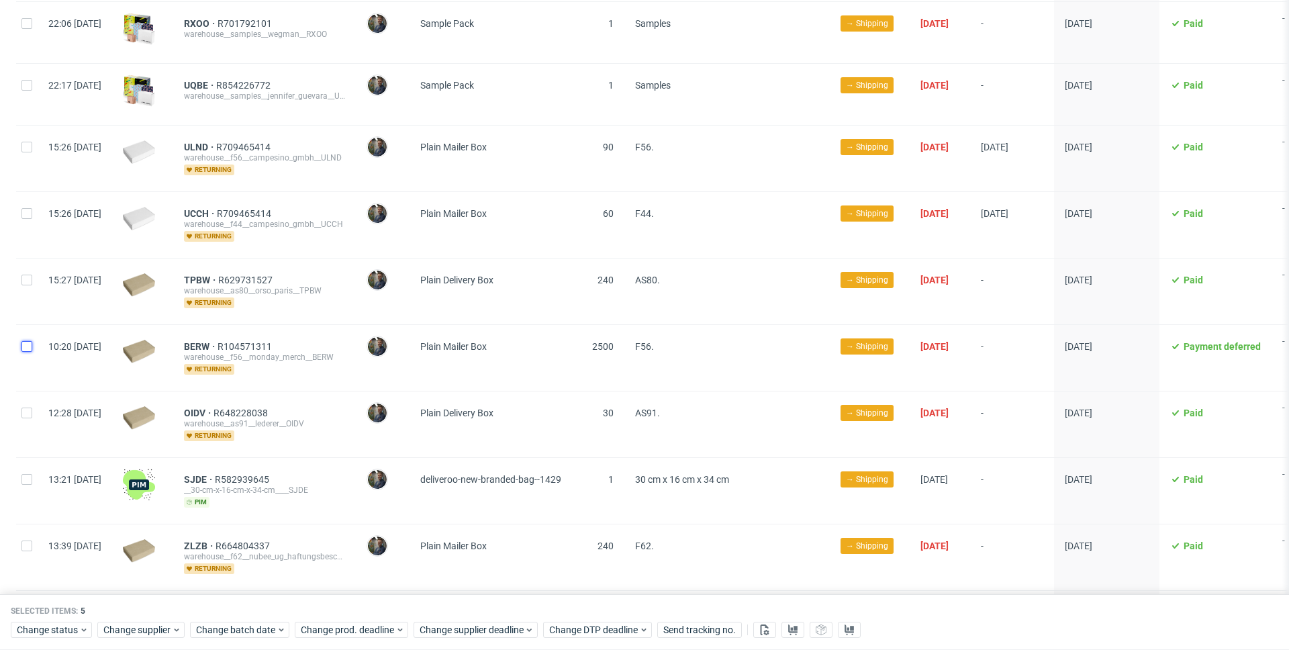
click at [23, 341] on input "checkbox" at bounding box center [26, 346] width 11 height 11
checkbox input "true"
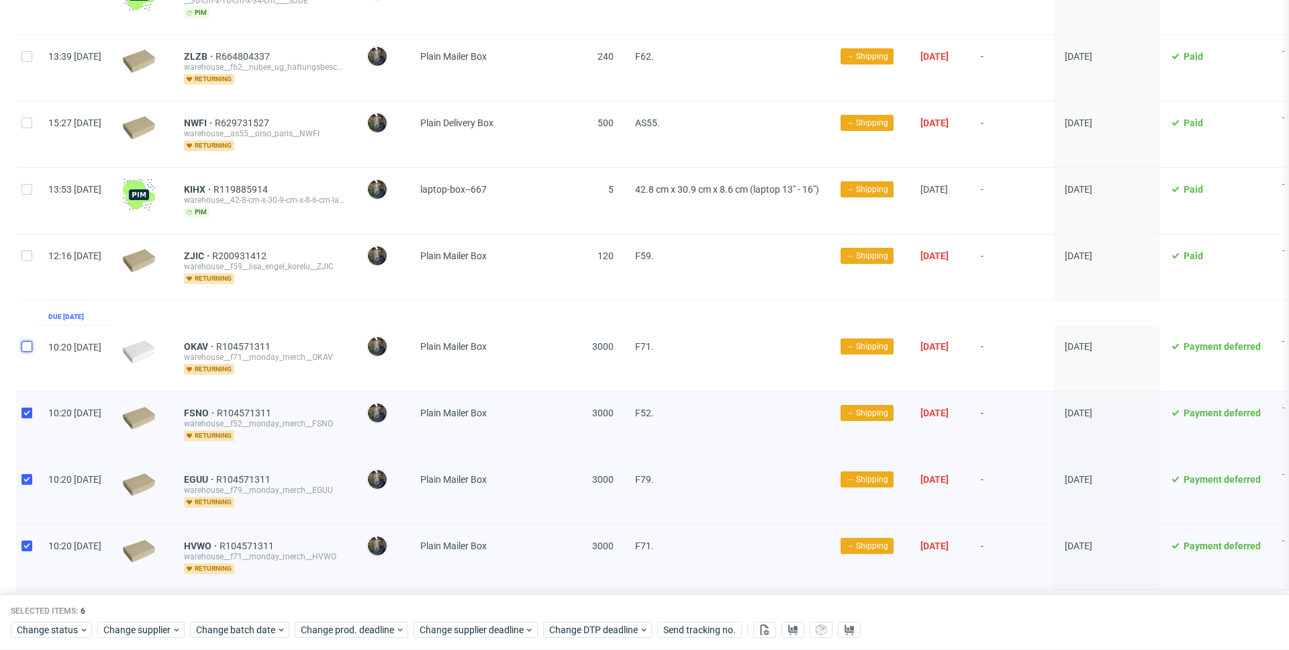
click at [28, 341] on input "checkbox" at bounding box center [26, 346] width 11 height 11
checkbox input "true"
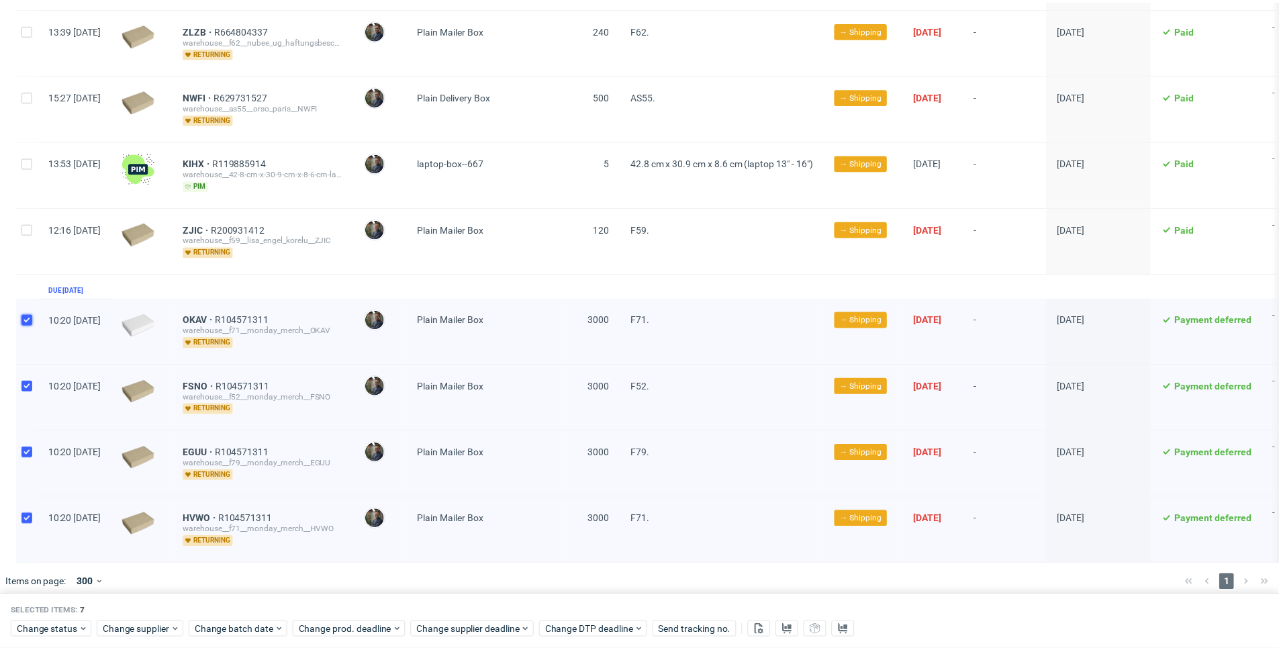
scroll to position [2924, 0]
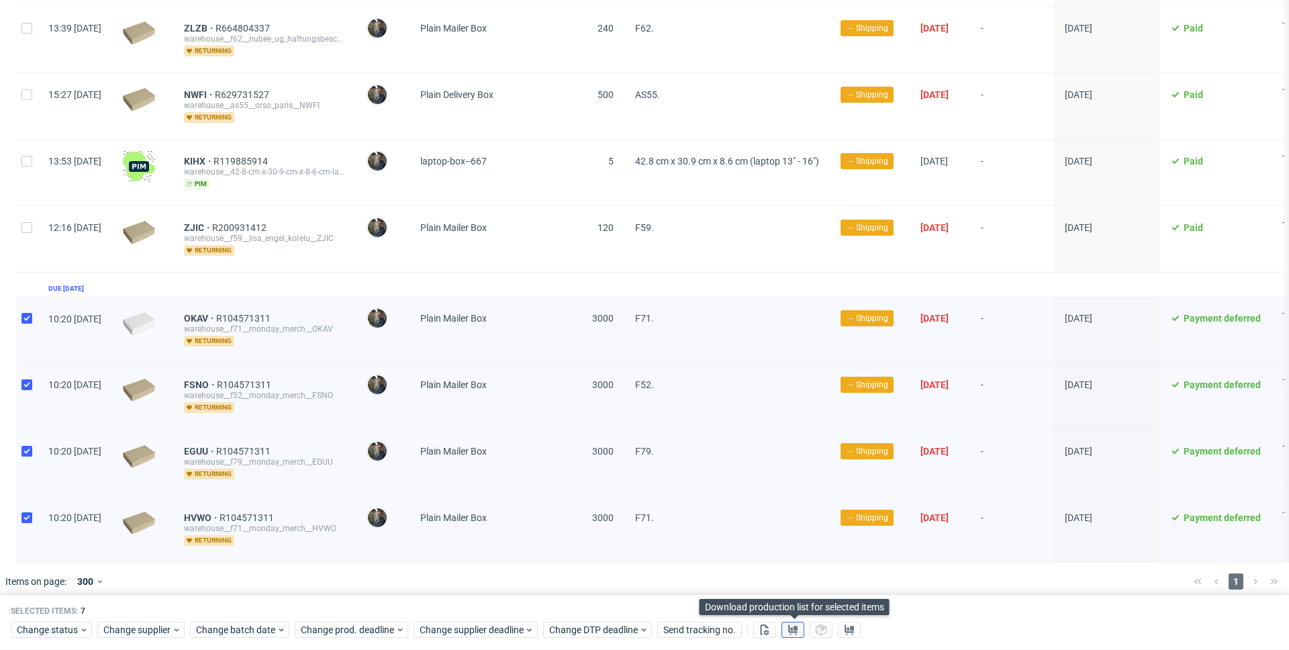
click at [803, 630] on button at bounding box center [792, 630] width 23 height 16
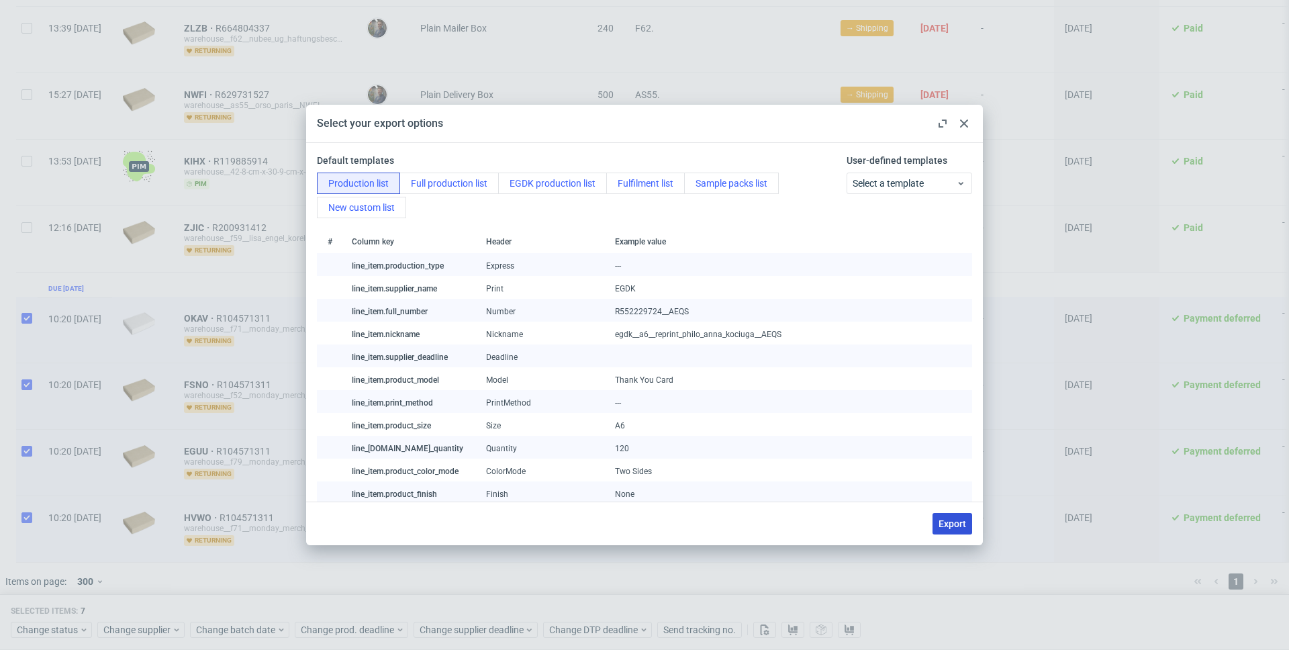
click at [945, 525] on span "Export" at bounding box center [952, 523] width 28 height 9
checkbox input "false"
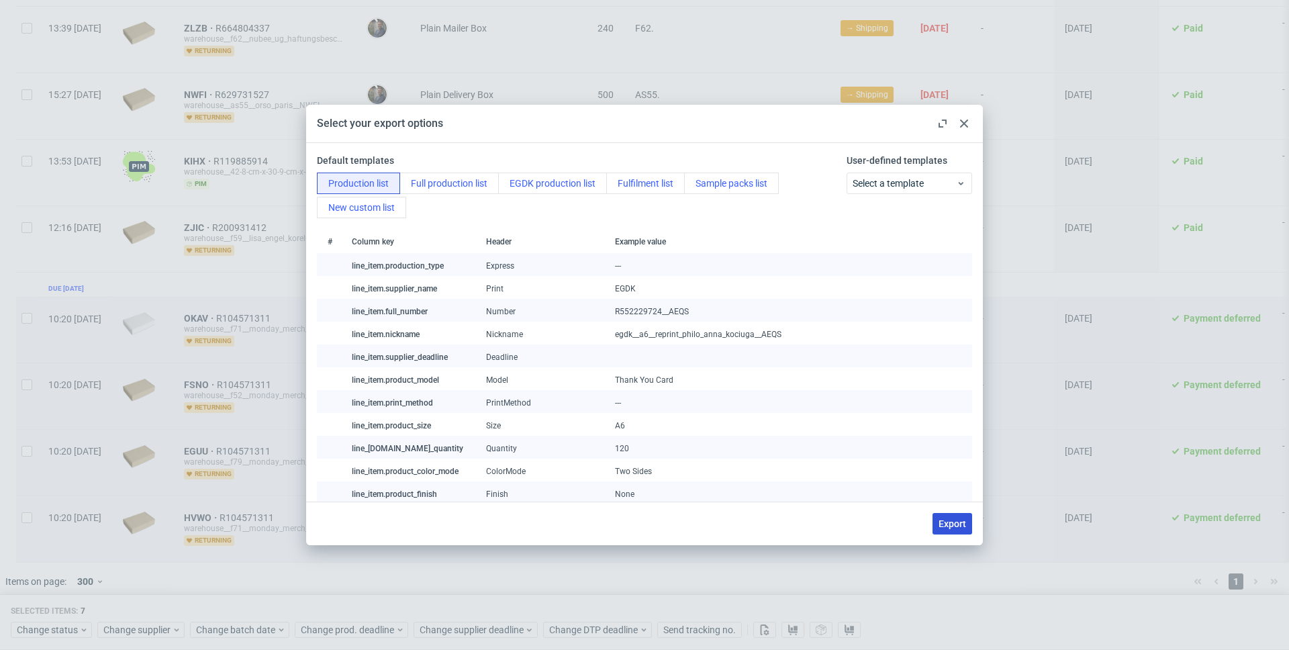
checkbox input "false"
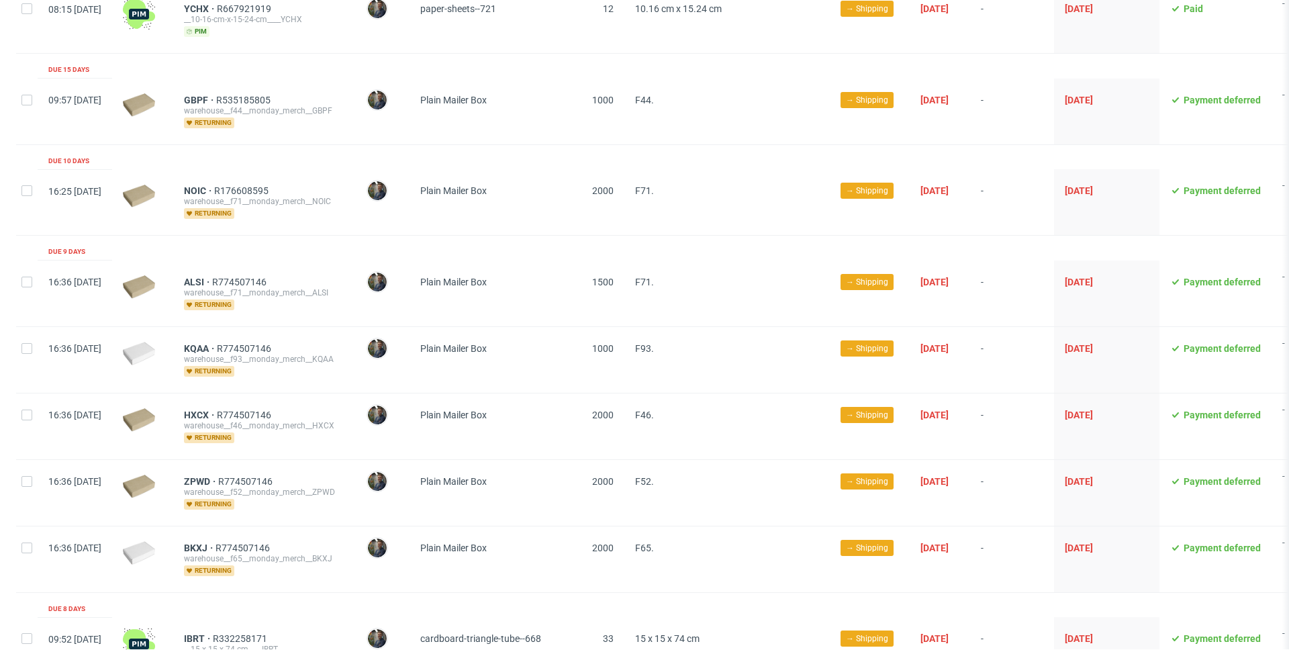
scroll to position [0, 0]
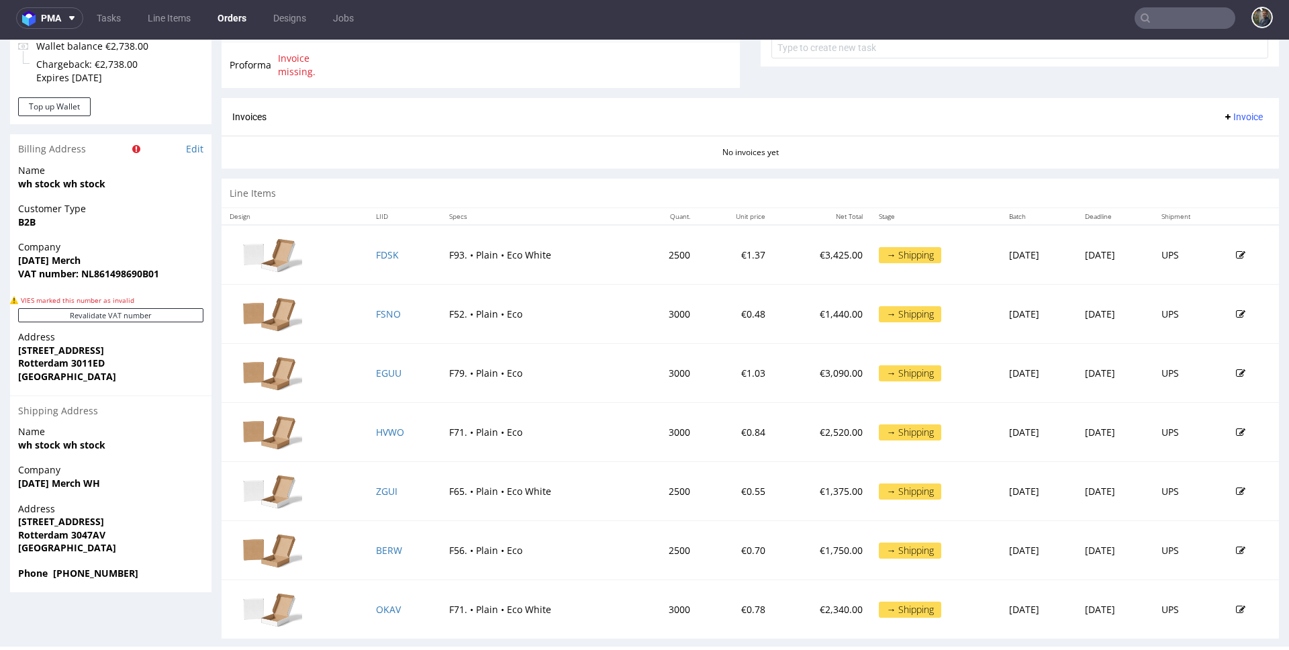
scroll to position [569, 0]
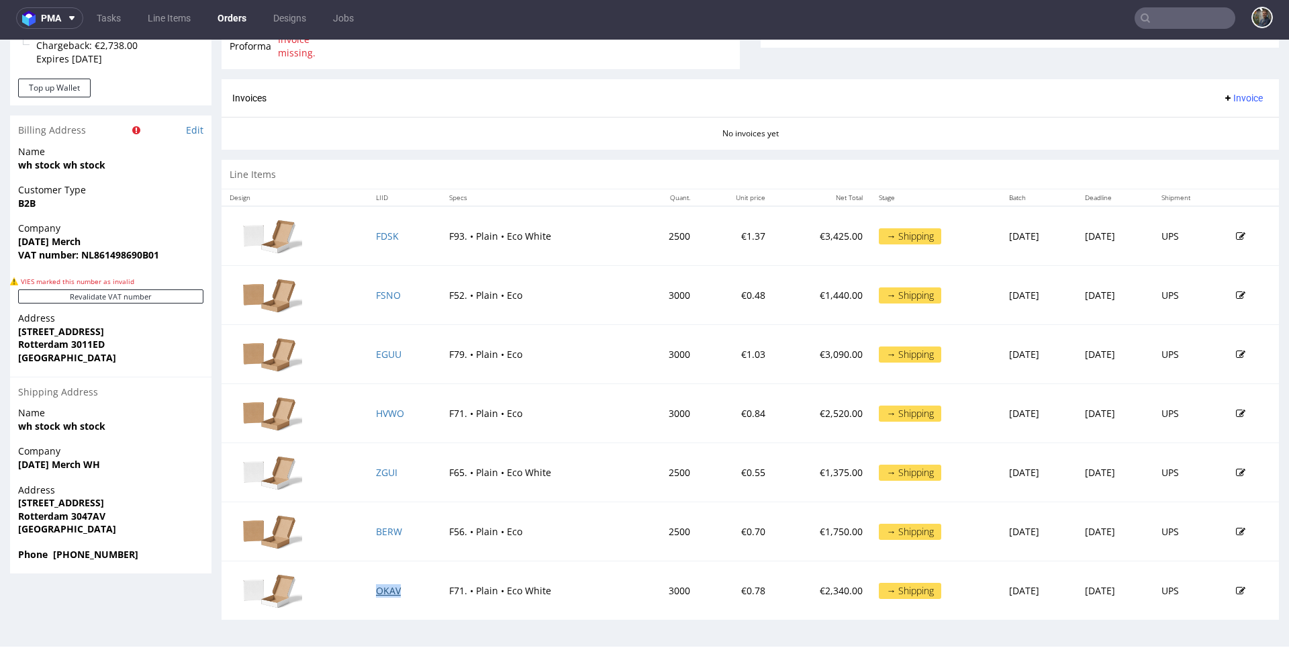
drag, startPoint x: 375, startPoint y: 585, endPoint x: 461, endPoint y: 528, distance: 103.7
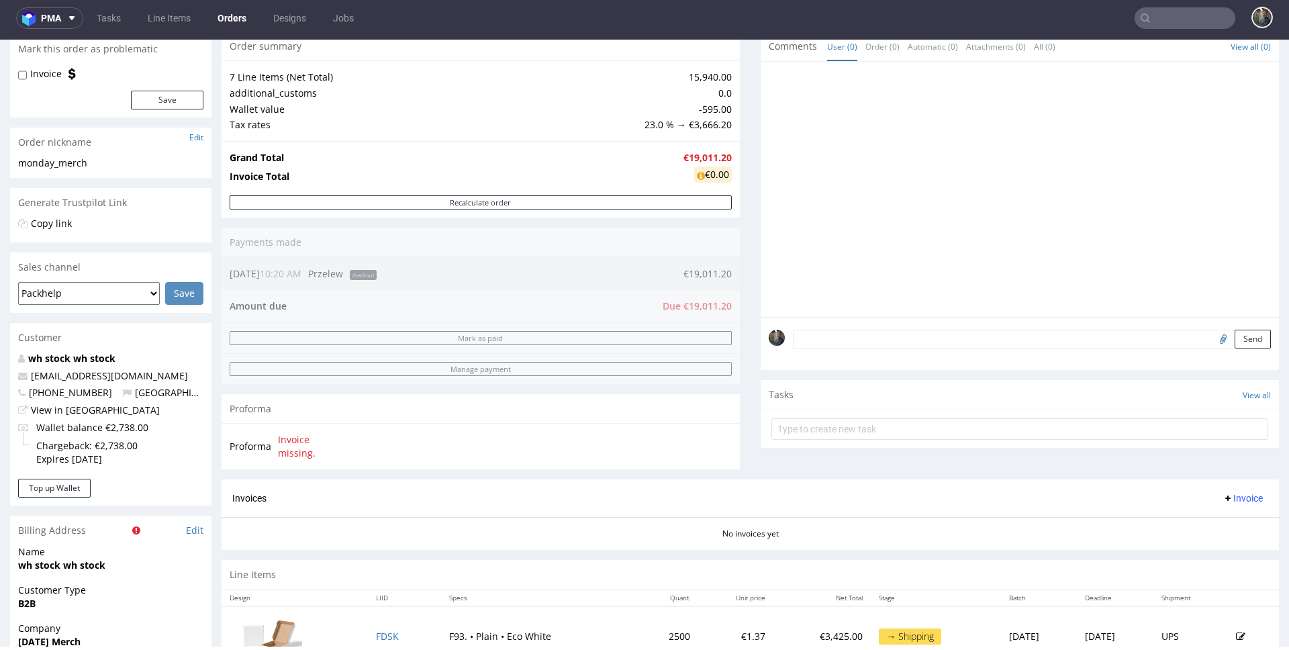
scroll to position [0, 0]
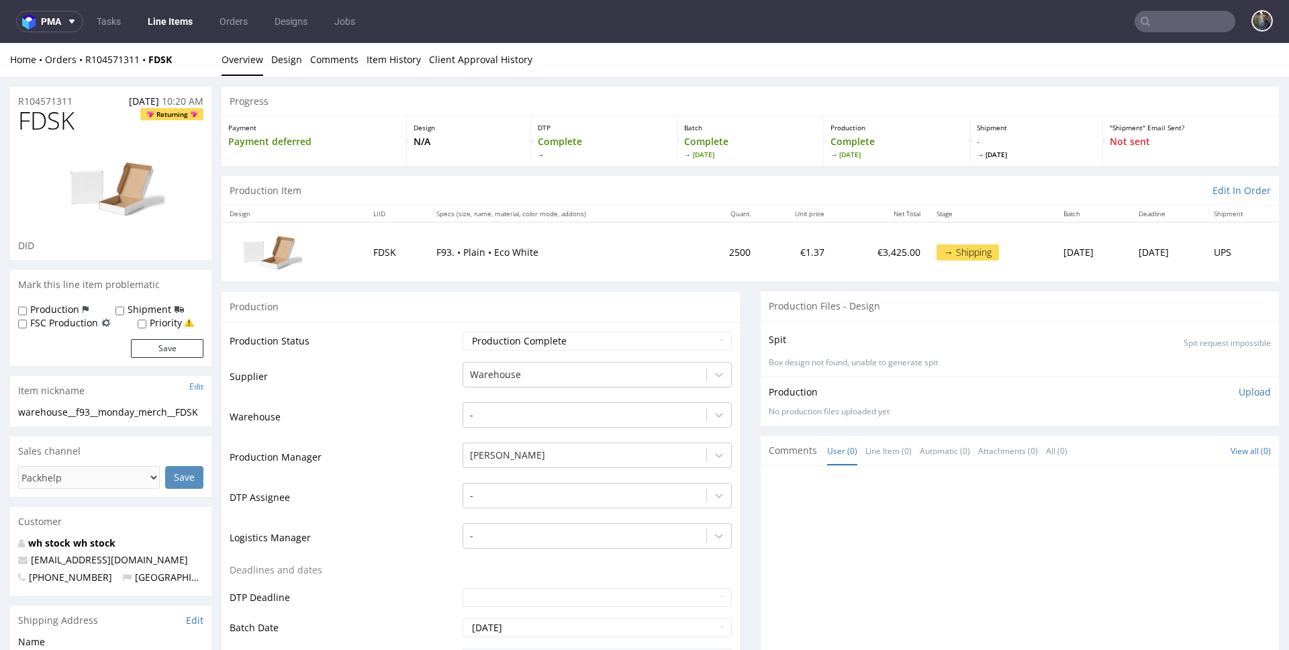
click at [48, 122] on span "FDSK" at bounding box center [46, 120] width 56 height 27
copy span "FDSK"
click at [60, 120] on span "EGUU" at bounding box center [51, 120] width 66 height 27
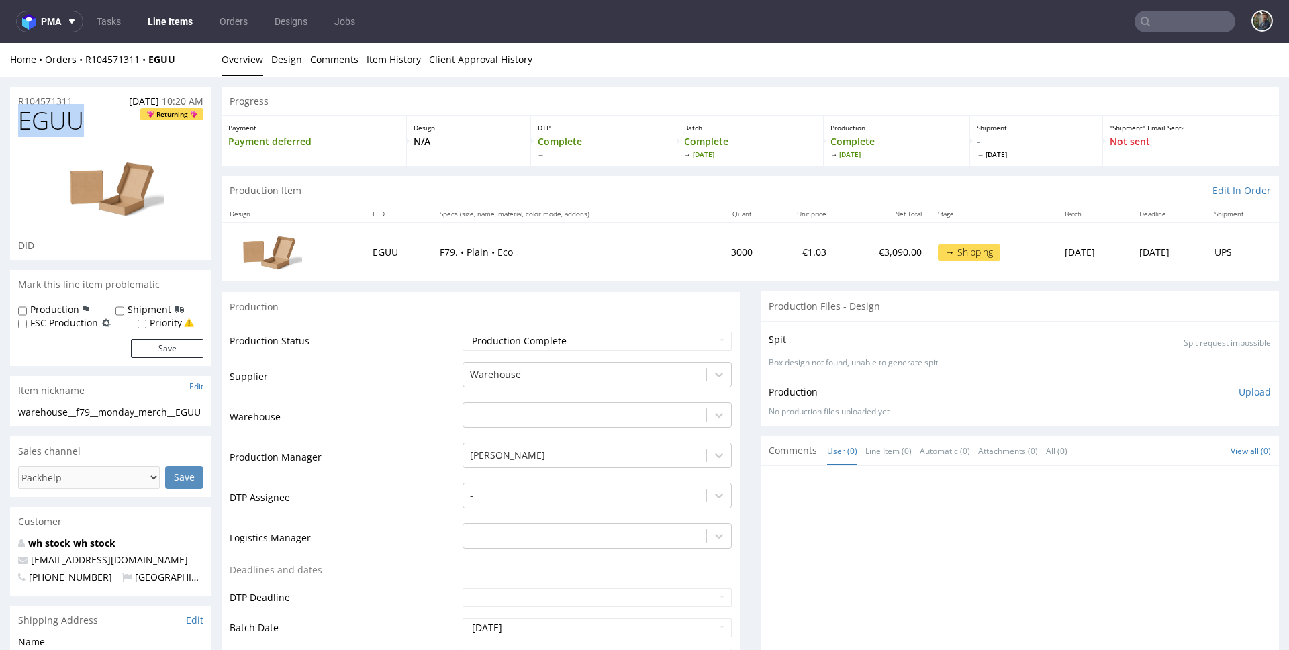
copy span "EGUU"
click at [52, 119] on span "FSNO" at bounding box center [49, 120] width 62 height 27
copy span "FSNO"
click at [50, 126] on span "HVWO" at bounding box center [54, 120] width 72 height 27
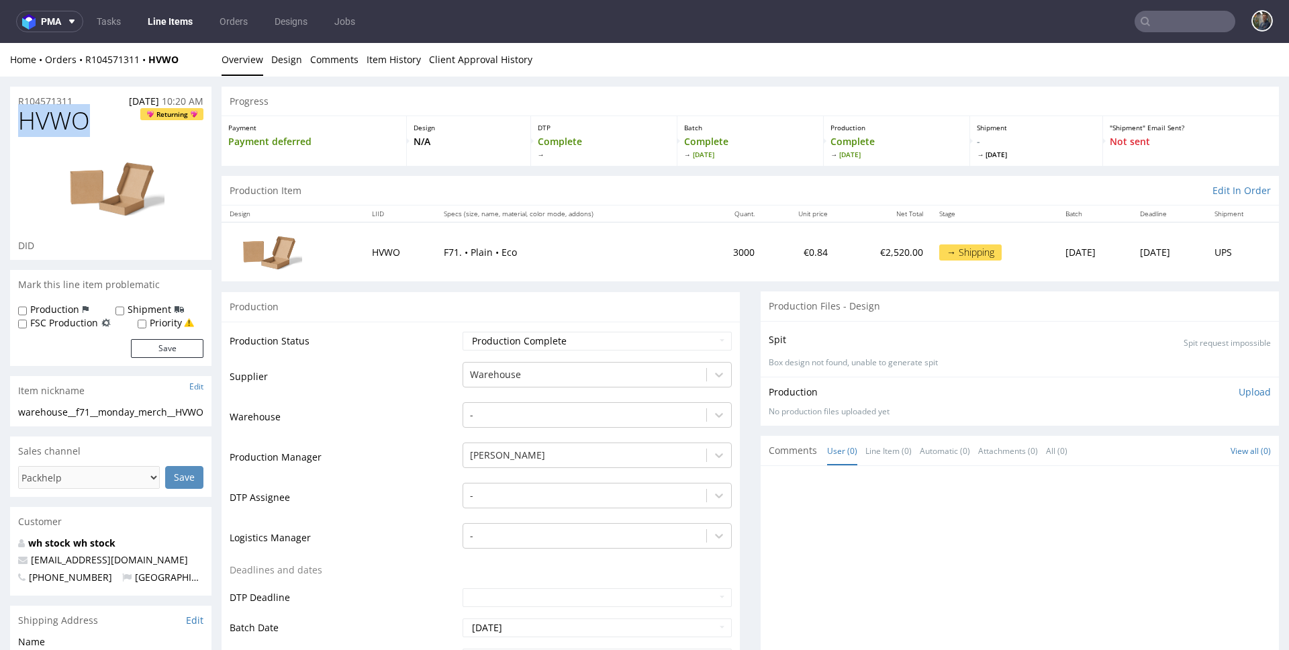
click at [50, 126] on span "HVWO" at bounding box center [54, 120] width 72 height 27
copy span "HVWO"
click at [43, 118] on span "BERW" at bounding box center [50, 120] width 64 height 27
copy span "BERW"
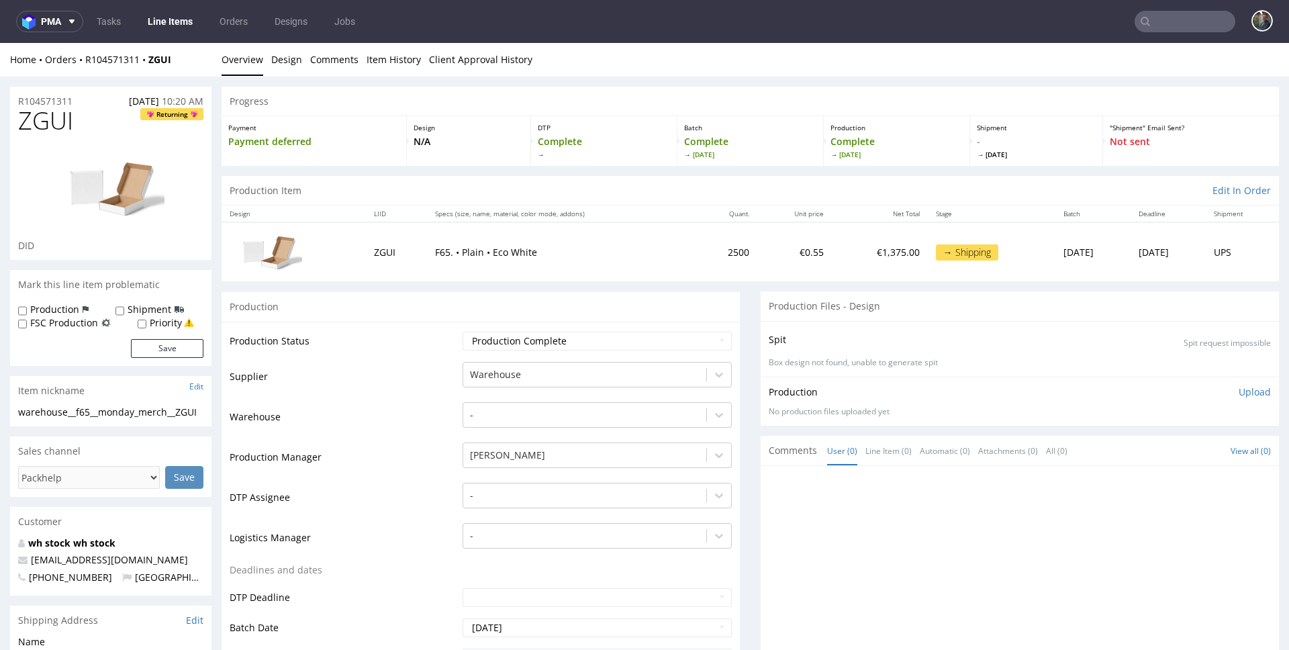
click at [52, 119] on span "ZGUI" at bounding box center [45, 120] width 55 height 27
copy span "ZGUI"
click at [50, 124] on span "OKAV" at bounding box center [49, 120] width 62 height 27
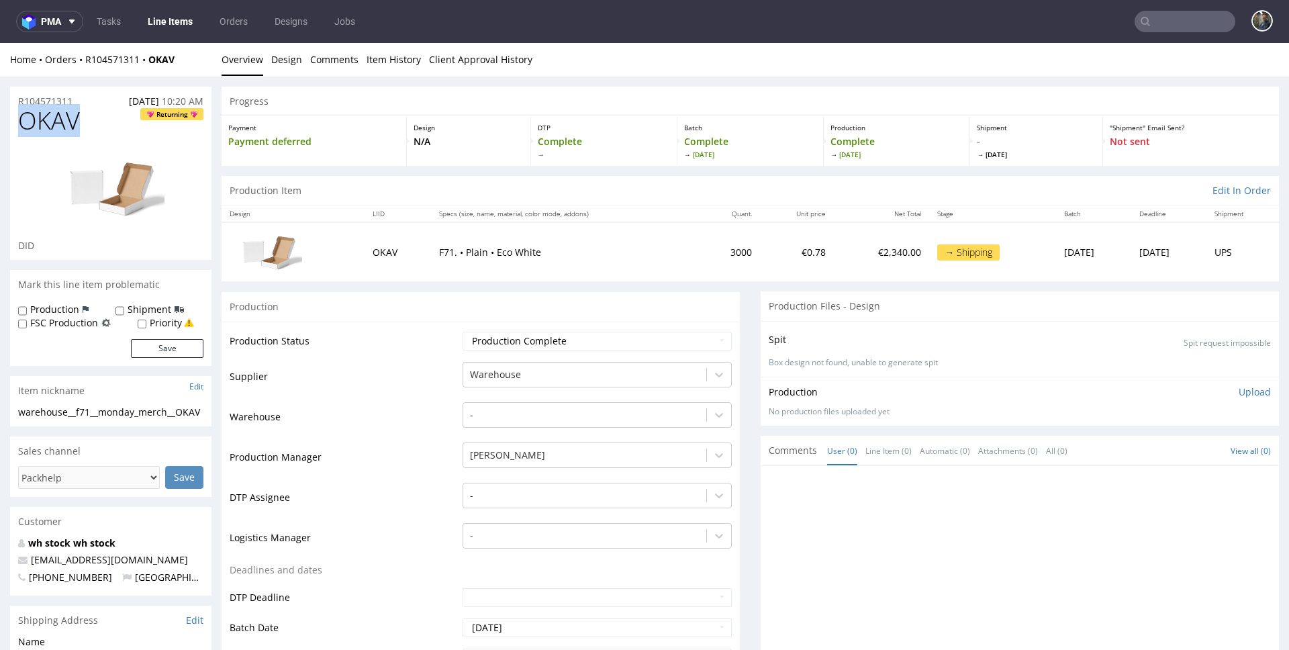
copy span "OKAV"
